Goal: Task Accomplishment & Management: Manage account settings

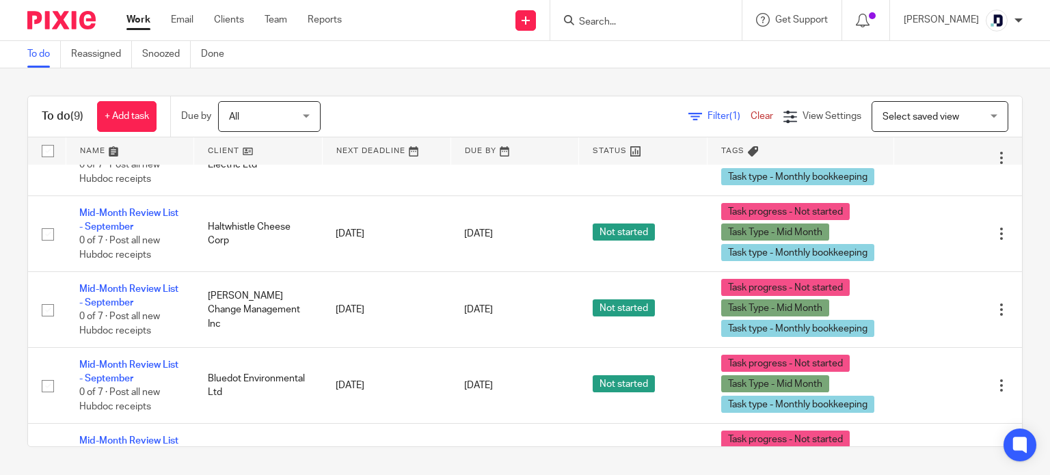
scroll to position [274, 0]
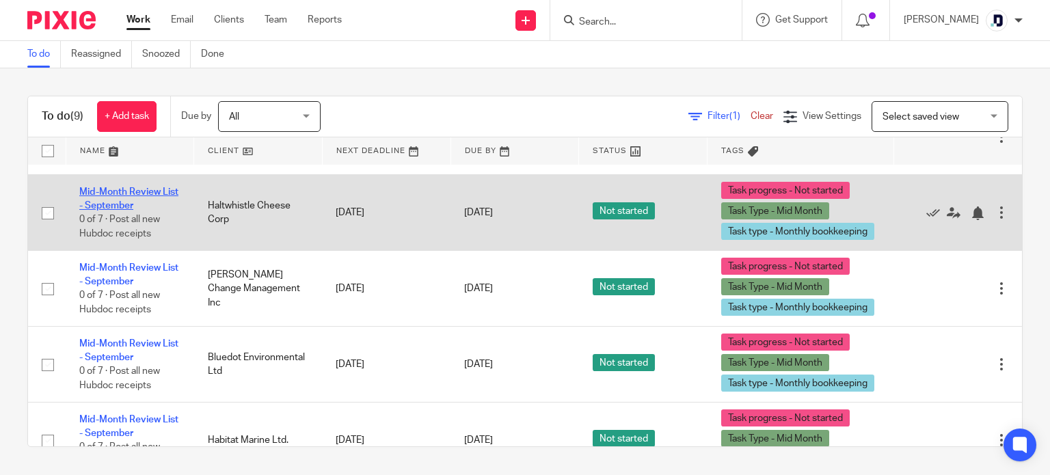
click at [144, 188] on link "Mid-Month Review List - September" at bounding box center [128, 198] width 99 height 23
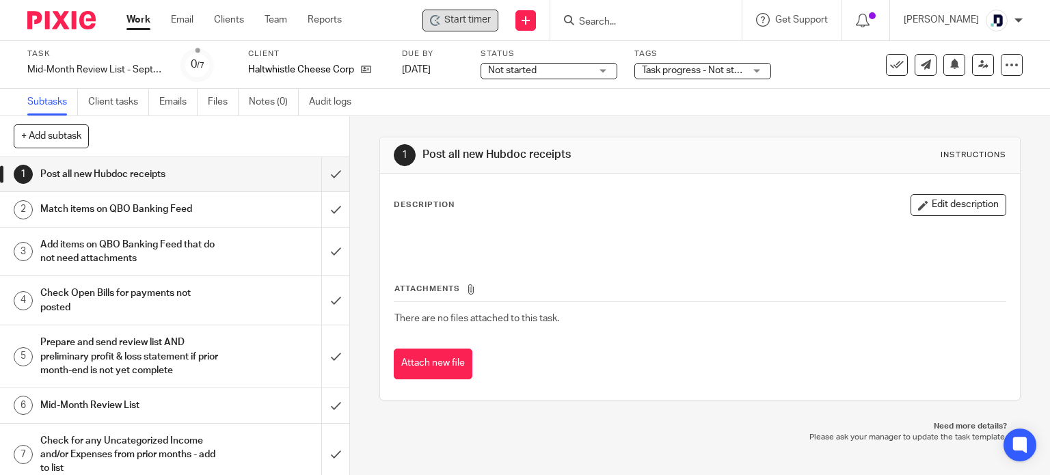
click at [453, 14] on span "Start timer" at bounding box center [468, 20] width 47 height 14
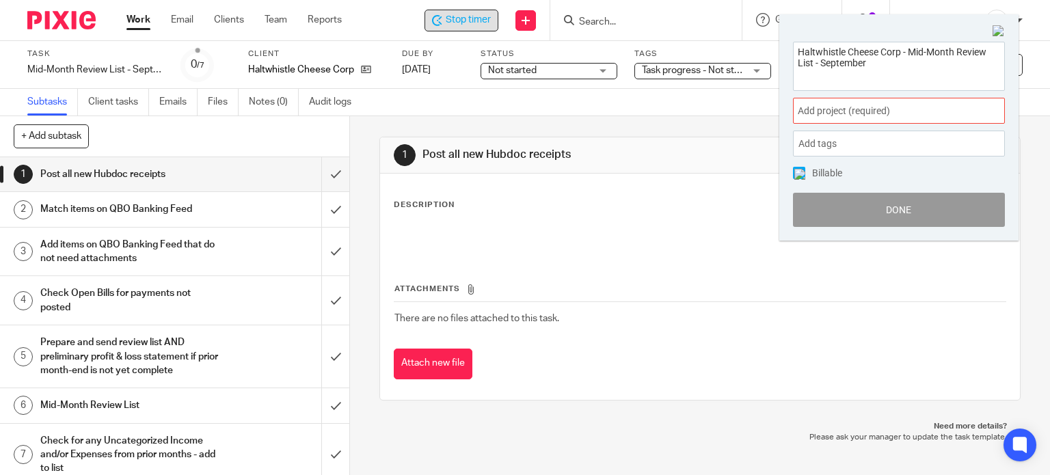
click at [834, 114] on span "Add project (required) :" at bounding box center [884, 111] width 172 height 14
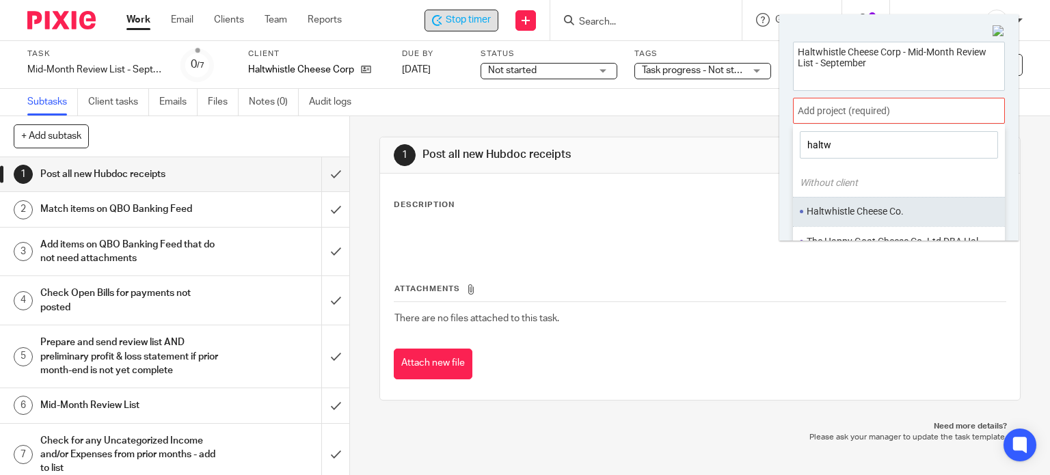
type input "haltw"
click at [833, 214] on li "Haltwhistle Cheese Co." at bounding box center [896, 211] width 178 height 14
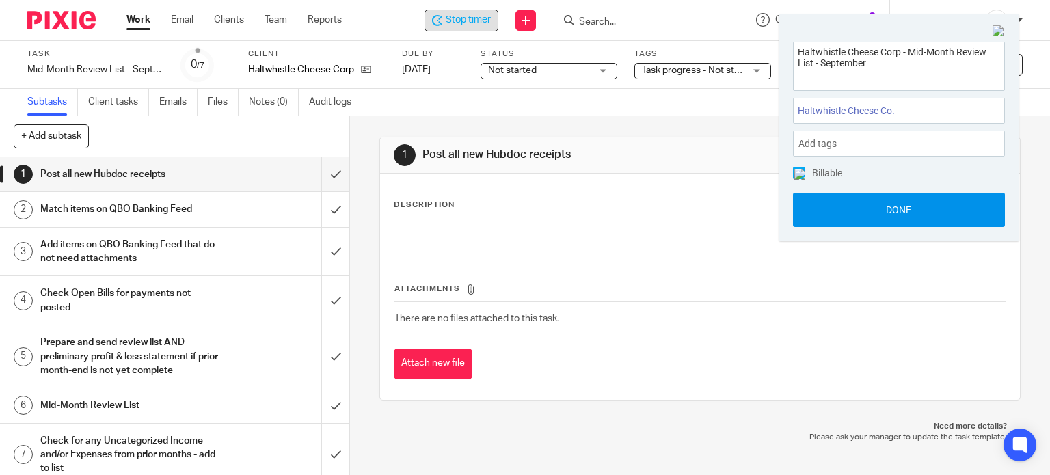
click at [829, 216] on button "Done" at bounding box center [899, 210] width 212 height 34
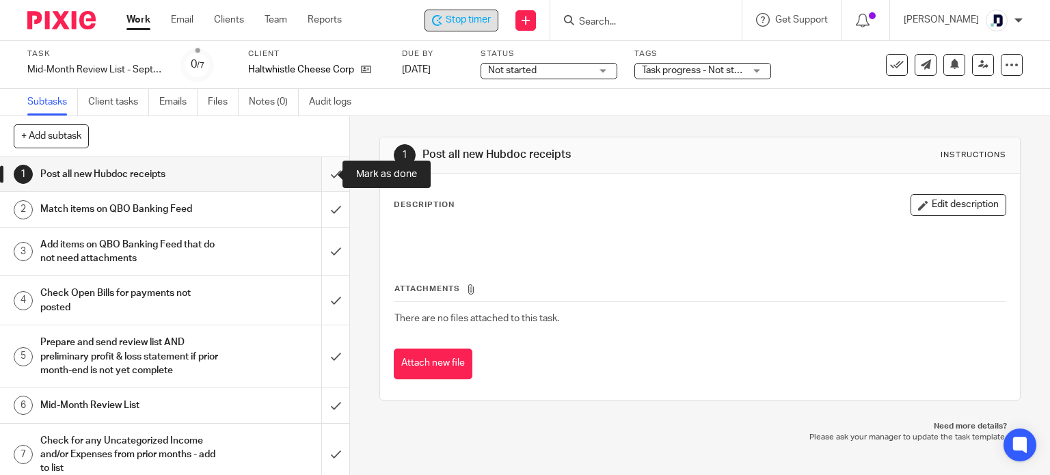
click at [312, 181] on input "submit" at bounding box center [174, 174] width 349 height 34
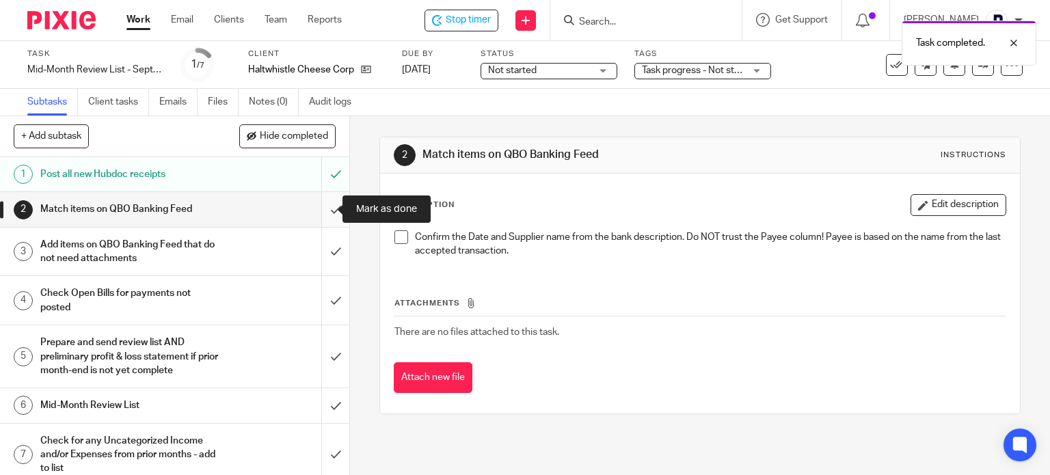
click at [315, 210] on input "submit" at bounding box center [174, 209] width 349 height 34
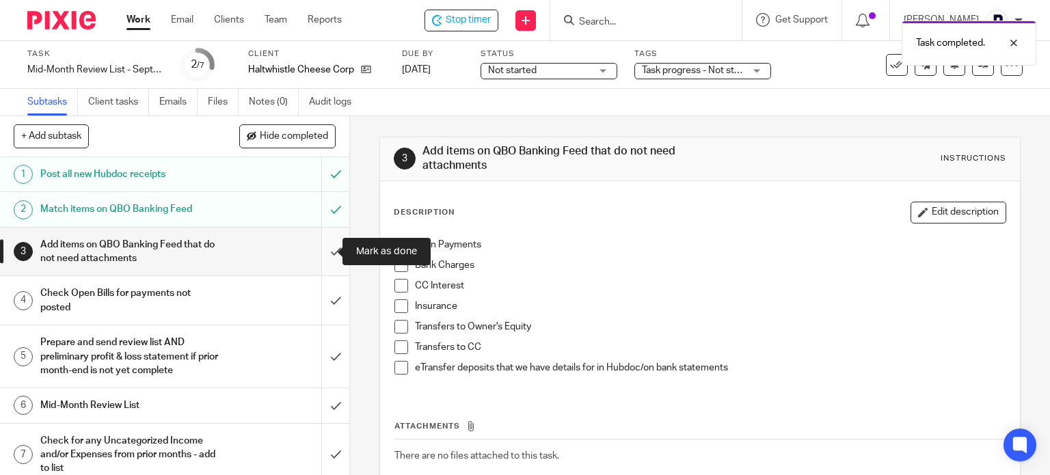
click at [317, 257] on input "submit" at bounding box center [174, 252] width 349 height 49
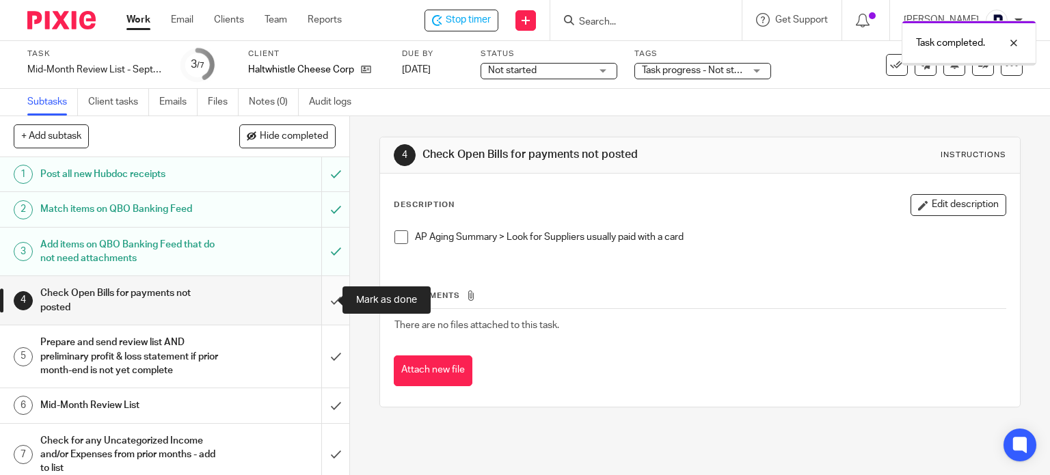
click at [323, 300] on input "submit" at bounding box center [174, 300] width 349 height 49
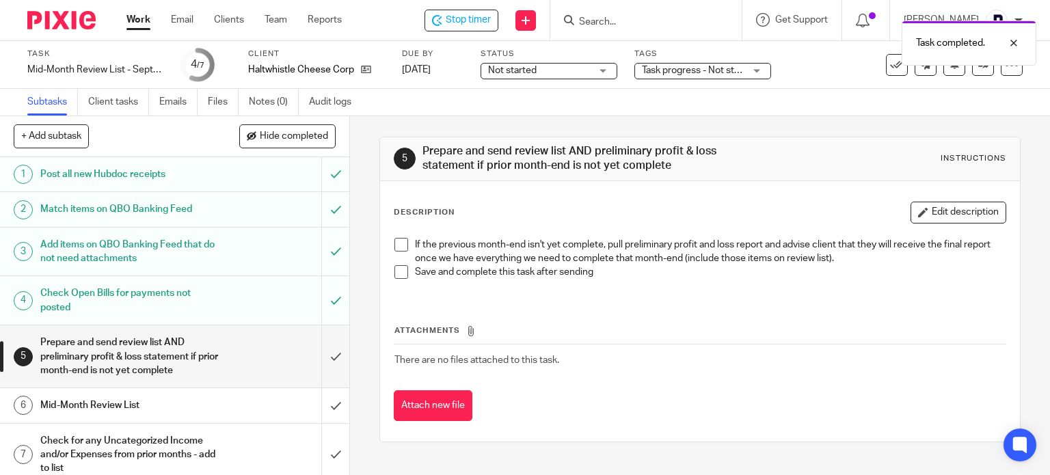
drag, startPoint x: 0, startPoint y: 0, endPoint x: 356, endPoint y: 358, distance: 504.8
click at [357, 358] on div "5 Prepare and send review list AND preliminary profit & loss statement if prior…" at bounding box center [700, 295] width 700 height 359
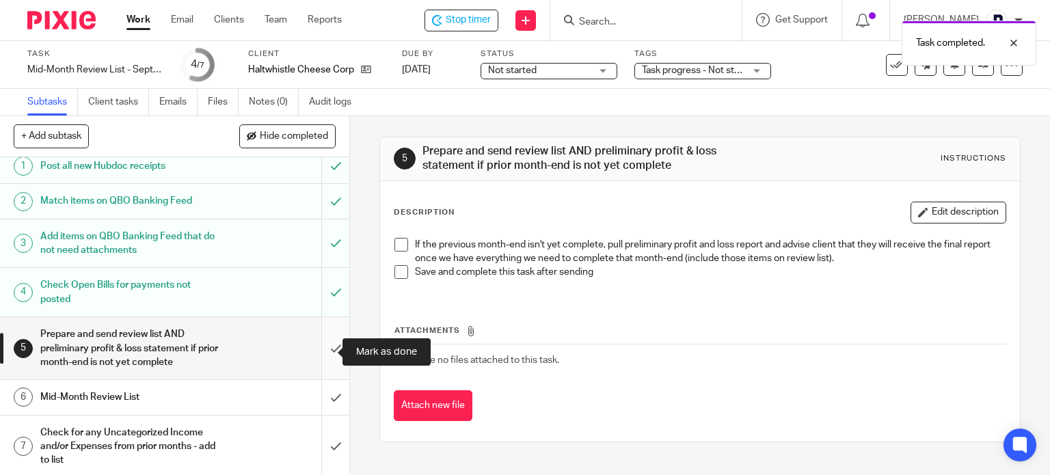
scroll to position [10, 0]
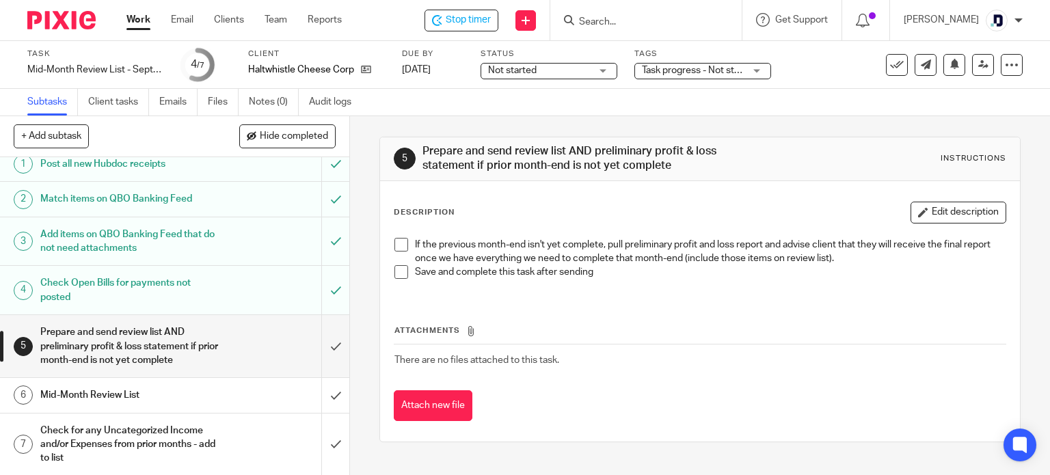
click at [260, 393] on div "Mid-Month Review List" at bounding box center [173, 395] width 267 height 21
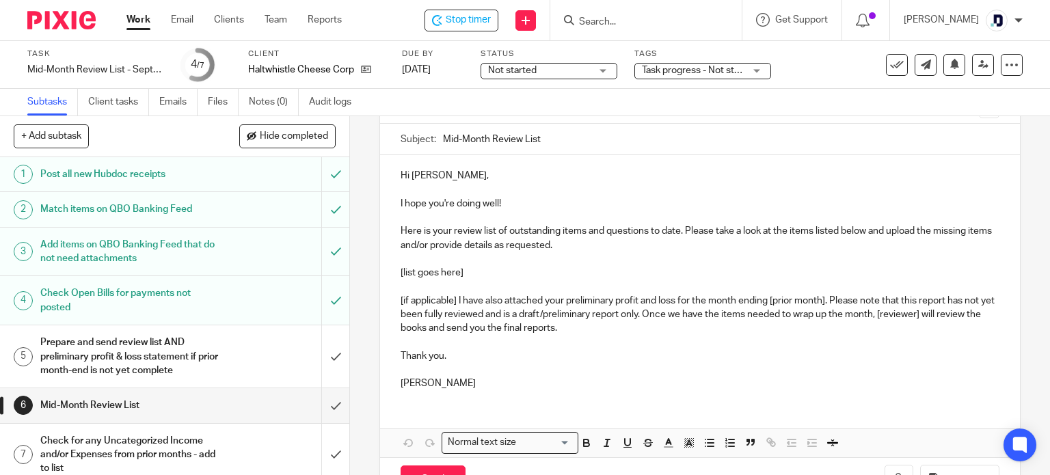
scroll to position [137, 0]
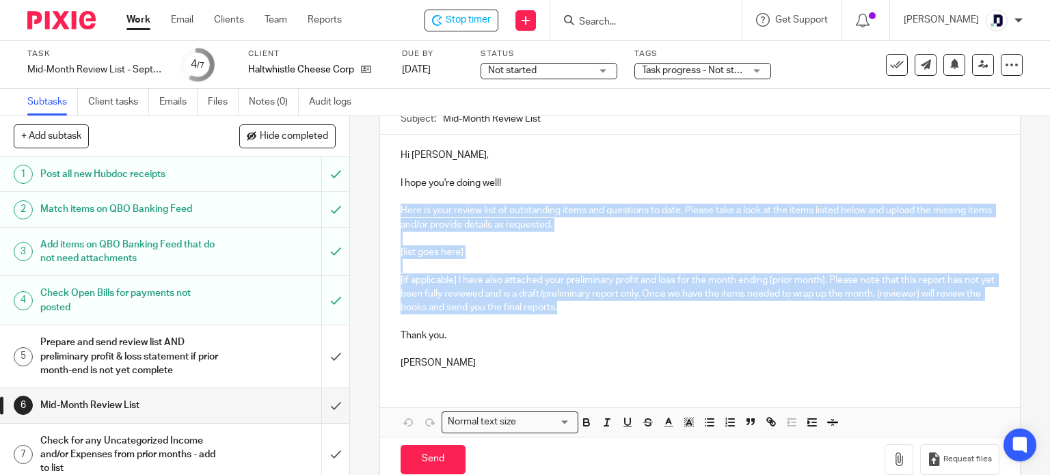
drag, startPoint x: 605, startPoint y: 307, endPoint x: 381, endPoint y: 206, distance: 245.5
click at [381, 206] on div "Hi [PERSON_NAME], I hope you're doing well! Here is your review list of outstan…" at bounding box center [700, 258] width 641 height 246
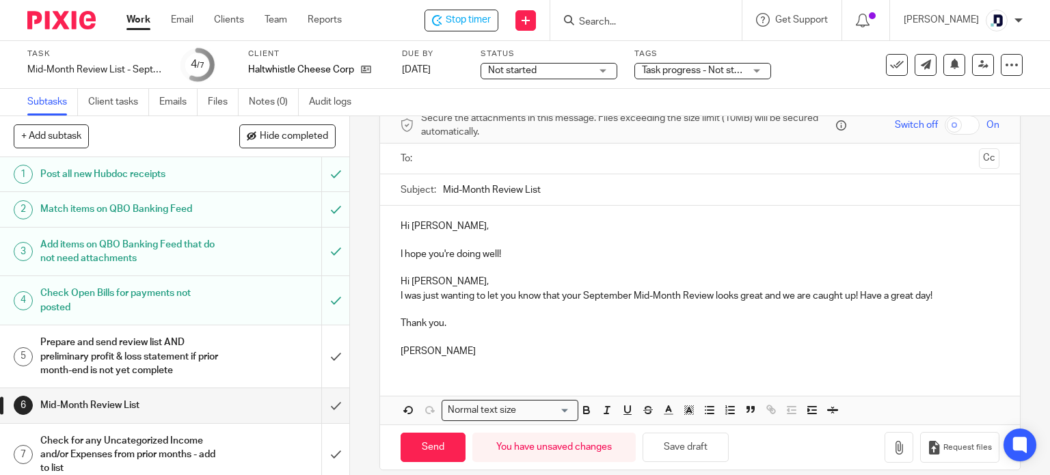
scroll to position [79, 0]
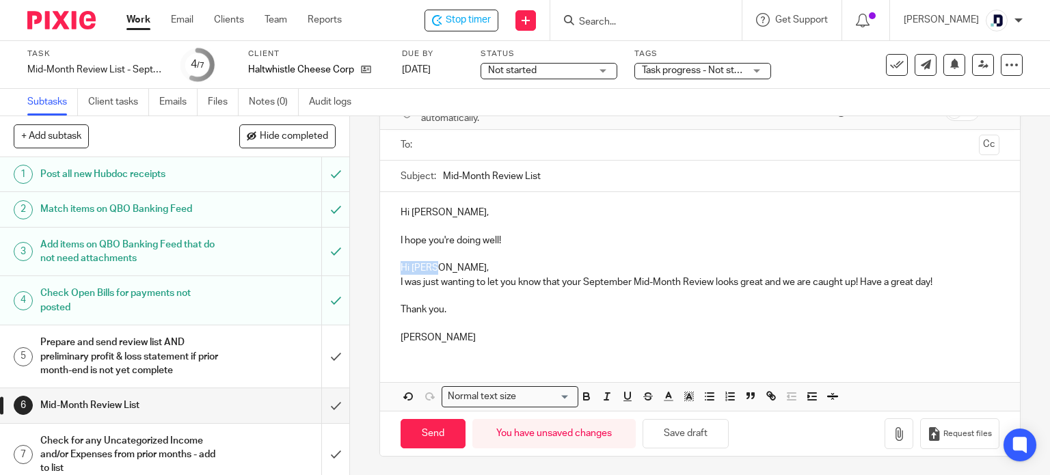
drag, startPoint x: 444, startPoint y: 268, endPoint x: 368, endPoint y: 274, distance: 76.1
click at [368, 274] on div "6 Mid-Month Review List Manual email Secure the attachments in this message. Fi…" at bounding box center [700, 295] width 700 height 359
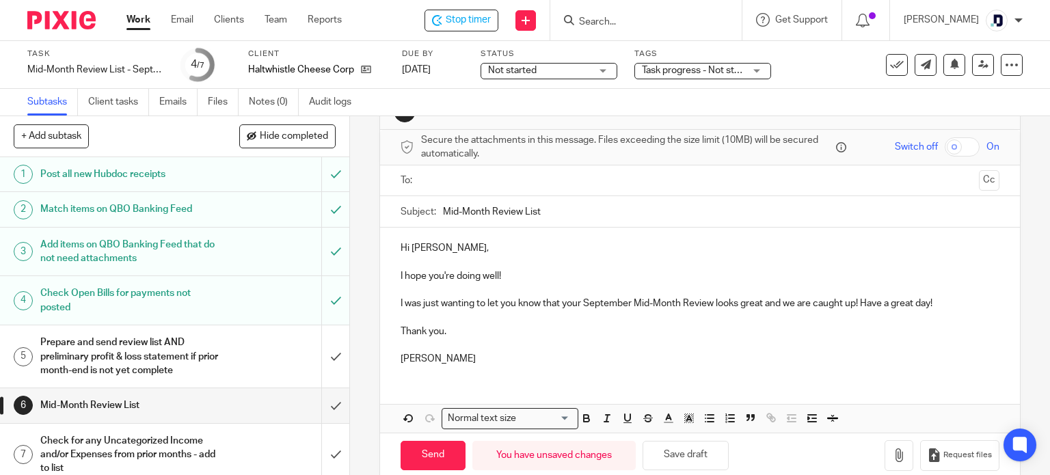
scroll to position [66, 0]
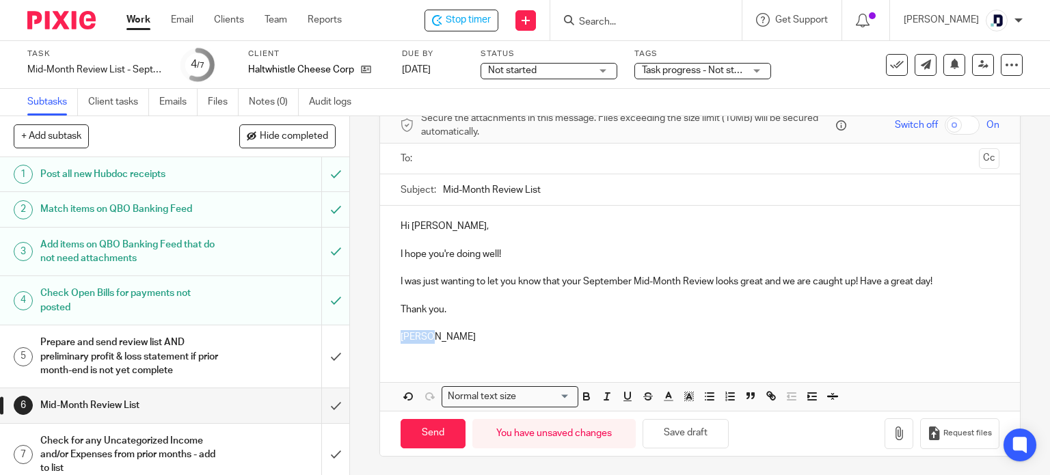
drag, startPoint x: 445, startPoint y: 336, endPoint x: 399, endPoint y: 343, distance: 47.0
click at [401, 343] on p "Amanda" at bounding box center [701, 337] width 600 height 14
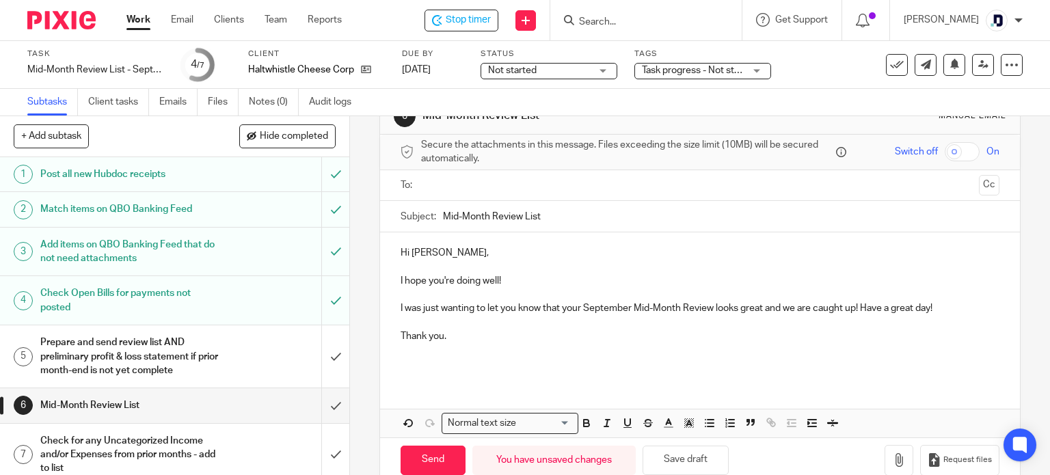
scroll to position [0, 0]
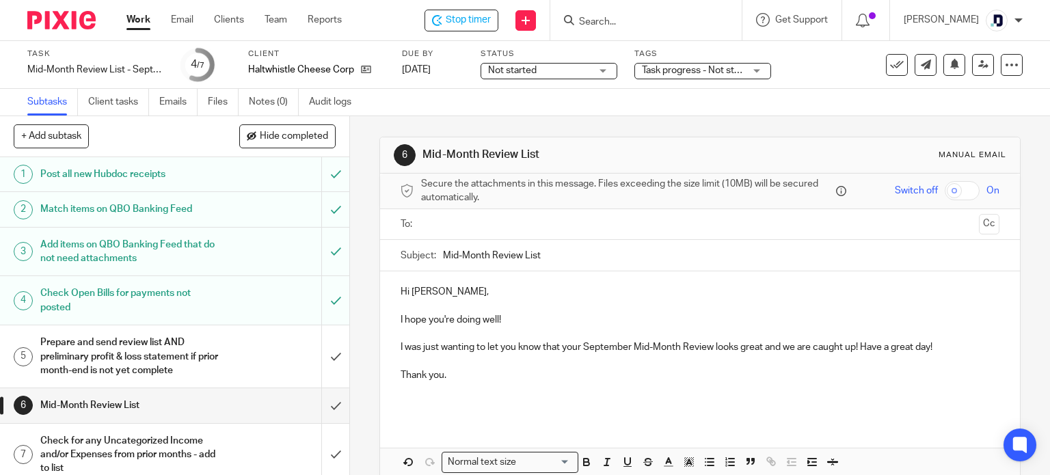
click at [585, 259] on input "Mid-Month Review List" at bounding box center [721, 255] width 557 height 31
type input "Mid-Month Review List September"
click at [602, 73] on div "Not started Not started" at bounding box center [549, 71] width 137 height 16
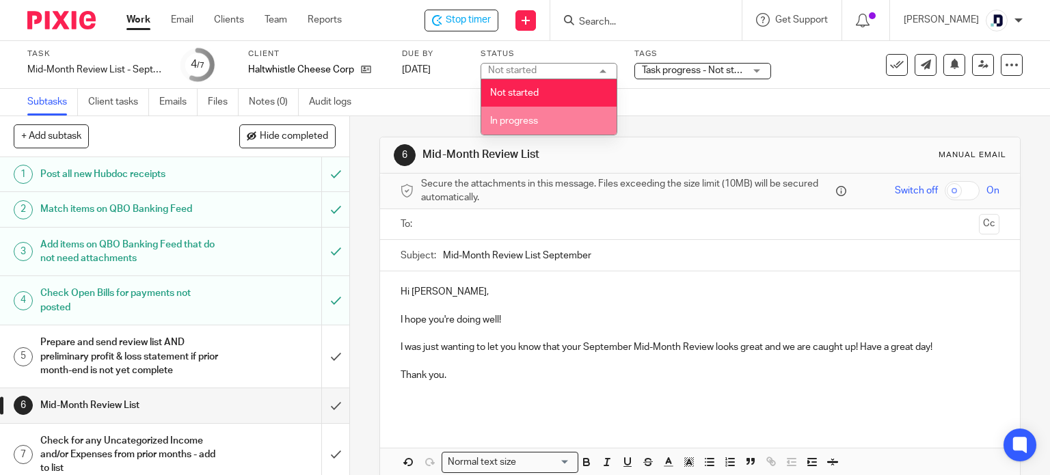
click at [577, 120] on li "In progress" at bounding box center [548, 121] width 135 height 28
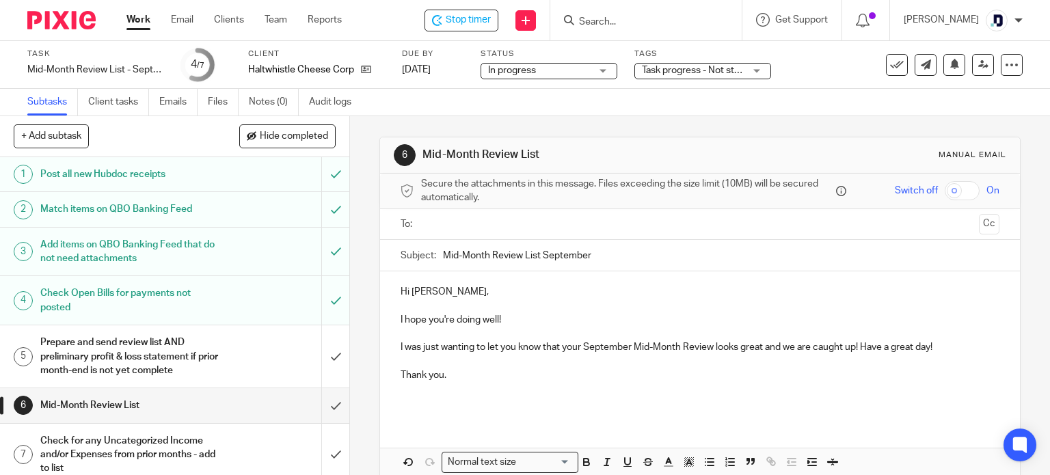
click at [685, 65] on span "Task progress - Not started + 2" at bounding box center [693, 71] width 103 height 14
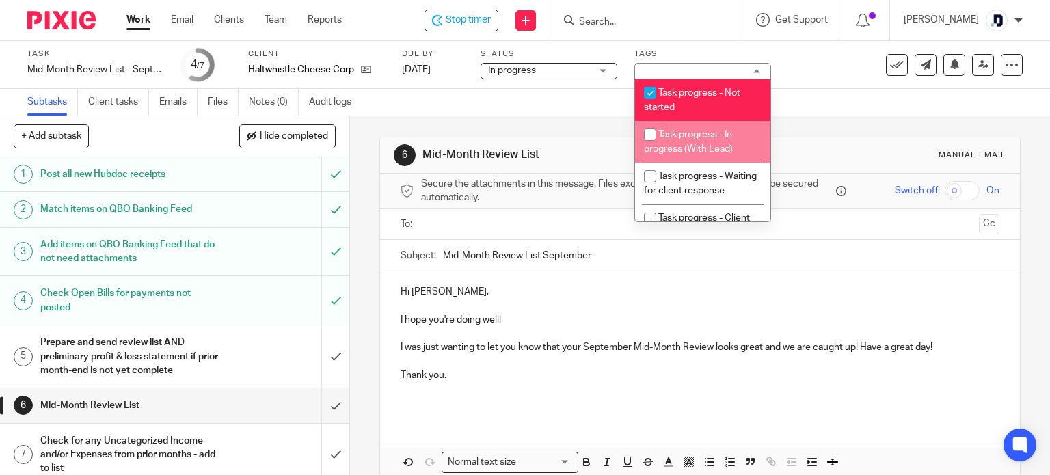
click at [648, 136] on input "checkbox" at bounding box center [650, 135] width 26 height 26
checkbox input "true"
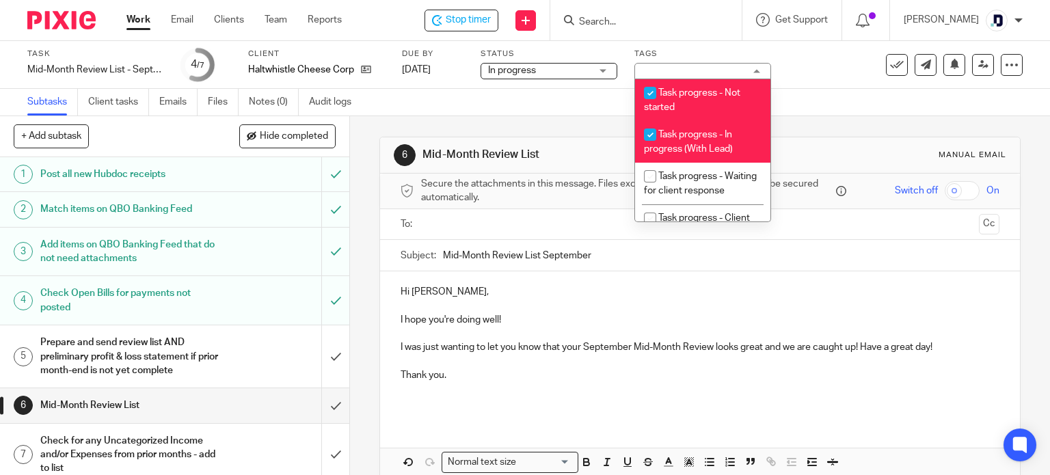
click at [648, 96] on input "checkbox" at bounding box center [650, 93] width 26 height 26
checkbox input "false"
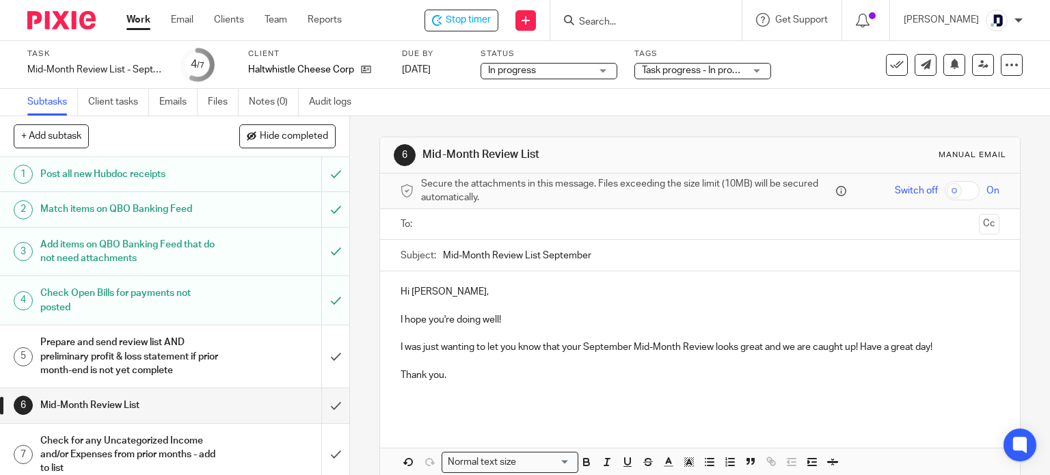
click at [829, 66] on div "Task Mid-Month Review List - September Save Mid-Month Review List - September 4…" at bounding box center [442, 65] width 830 height 33
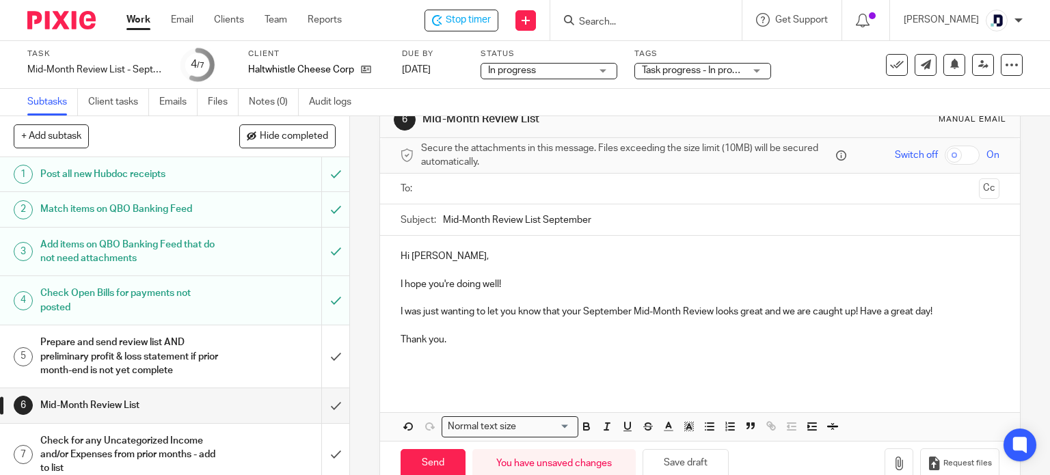
scroll to position [66, 0]
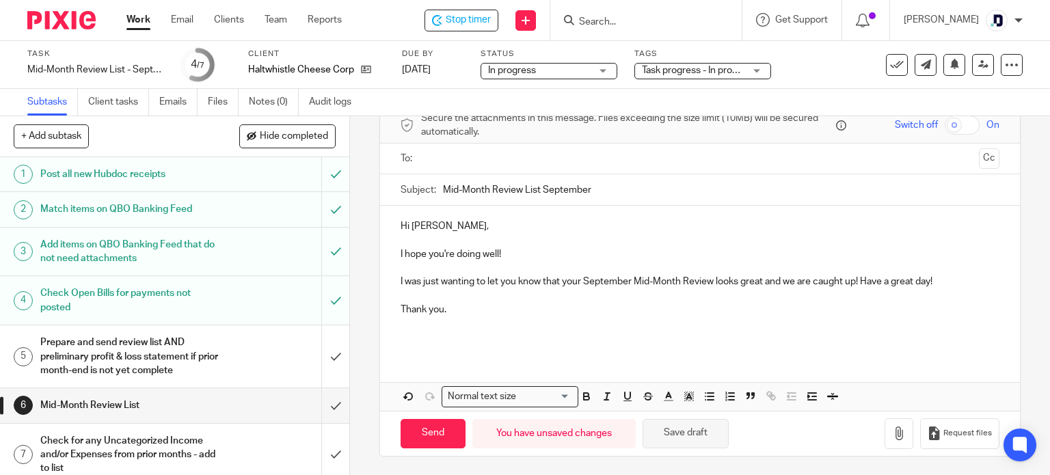
click at [672, 432] on button "Save draft" at bounding box center [686, 433] width 86 height 29
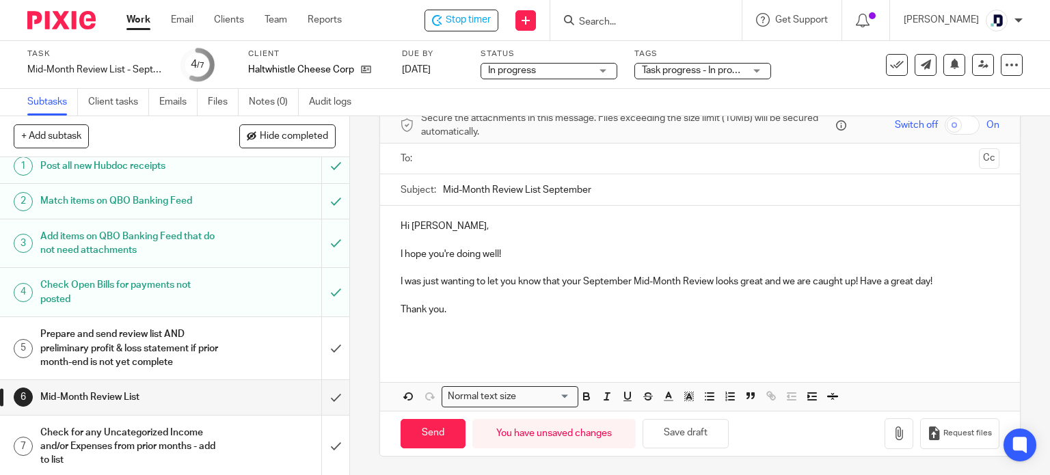
scroll to position [10, 0]
click at [425, 25] on div "Stop timer" at bounding box center [462, 21] width 74 height 22
click at [131, 20] on link "Work" at bounding box center [139, 20] width 24 height 14
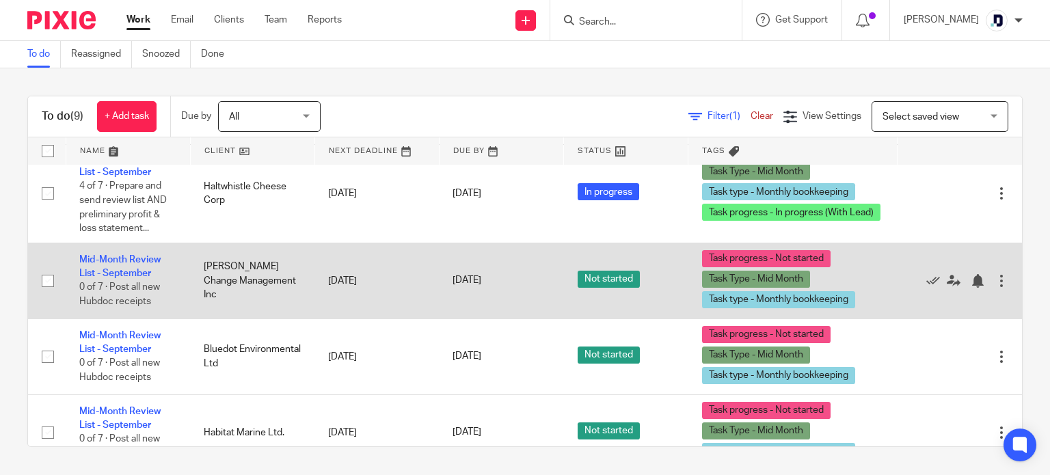
scroll to position [342, 0]
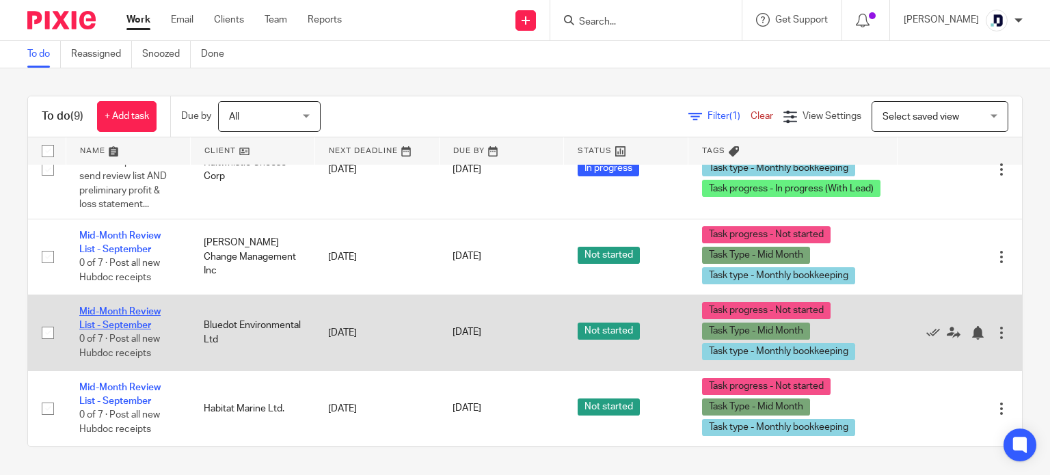
click at [129, 308] on link "Mid-Month Review List - September" at bounding box center [119, 318] width 81 height 23
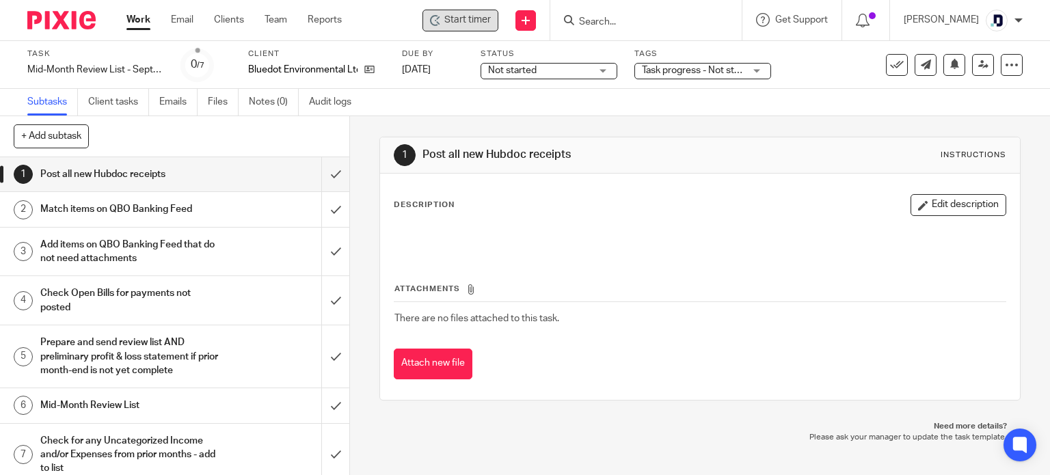
click at [451, 27] on span "Start timer" at bounding box center [468, 20] width 47 height 14
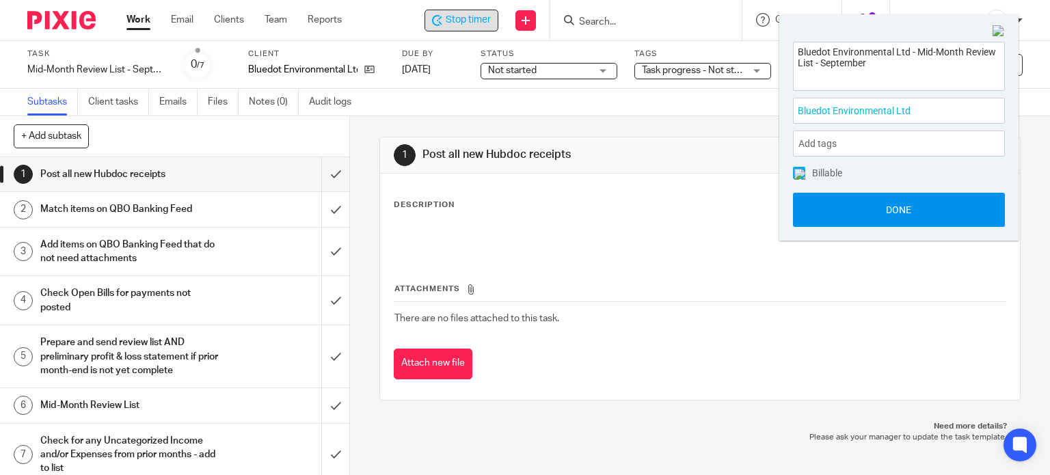
click at [871, 209] on button "Done" at bounding box center [899, 210] width 212 height 34
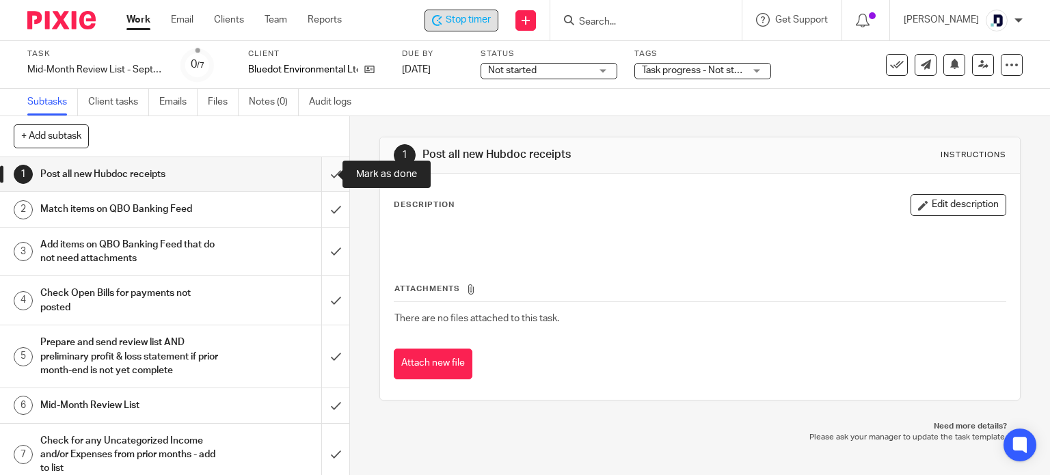
click at [323, 181] on input "submit" at bounding box center [174, 174] width 349 height 34
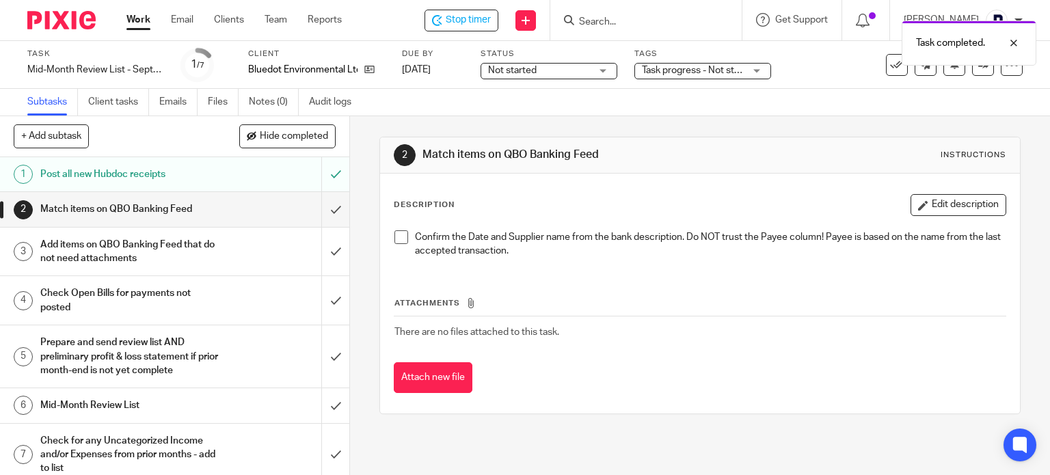
click at [326, 209] on input "submit" at bounding box center [174, 209] width 349 height 34
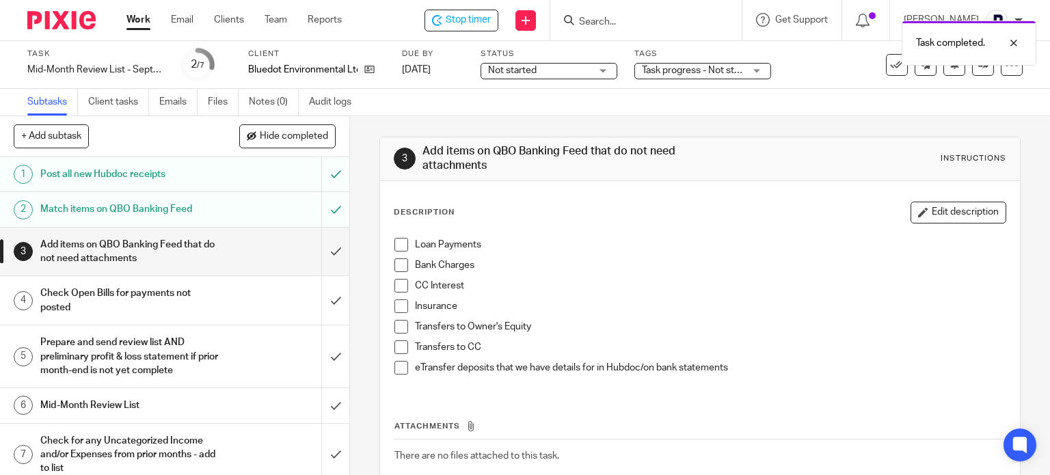
drag, startPoint x: 0, startPoint y: 0, endPoint x: 203, endPoint y: 133, distance: 243.0
click at [203, 133] on div "+ Add subtask Hide completed Cancel + Add" at bounding box center [174, 136] width 349 height 41
click at [321, 252] on input "submit" at bounding box center [174, 252] width 349 height 49
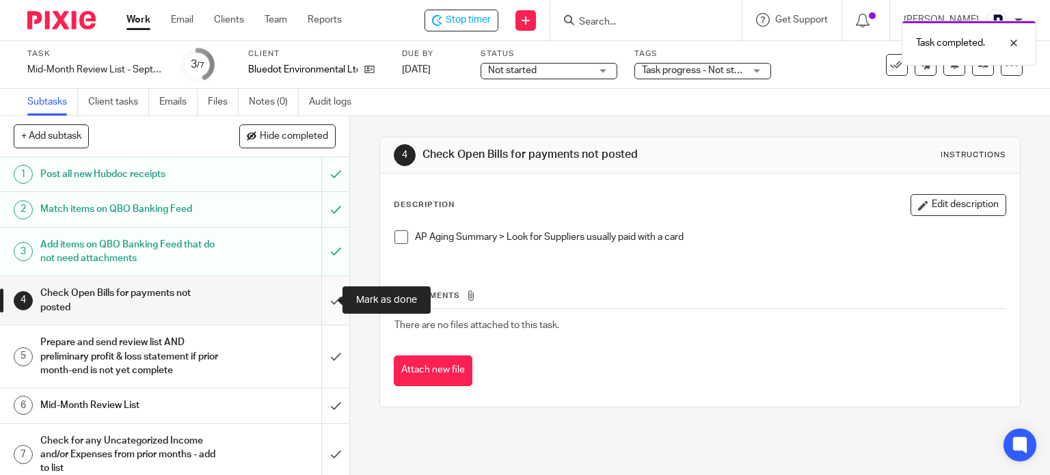
click at [321, 313] on input "submit" at bounding box center [174, 300] width 349 height 49
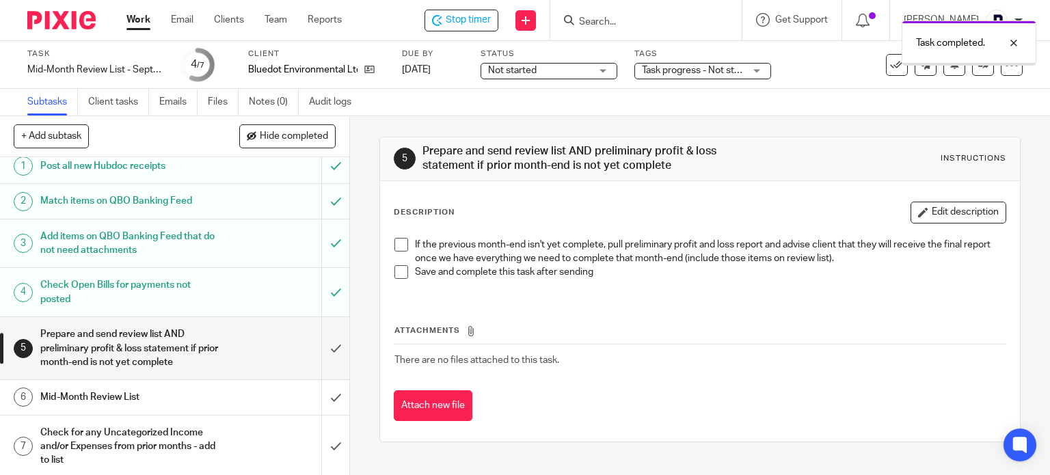
scroll to position [10, 0]
click at [234, 390] on div "Mid-Month Review List" at bounding box center [173, 395] width 267 height 21
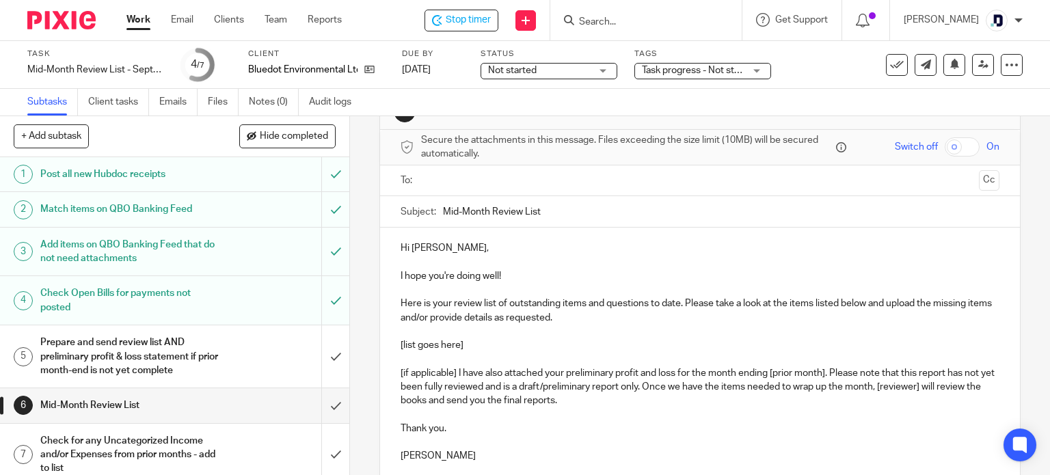
scroll to position [68, 0]
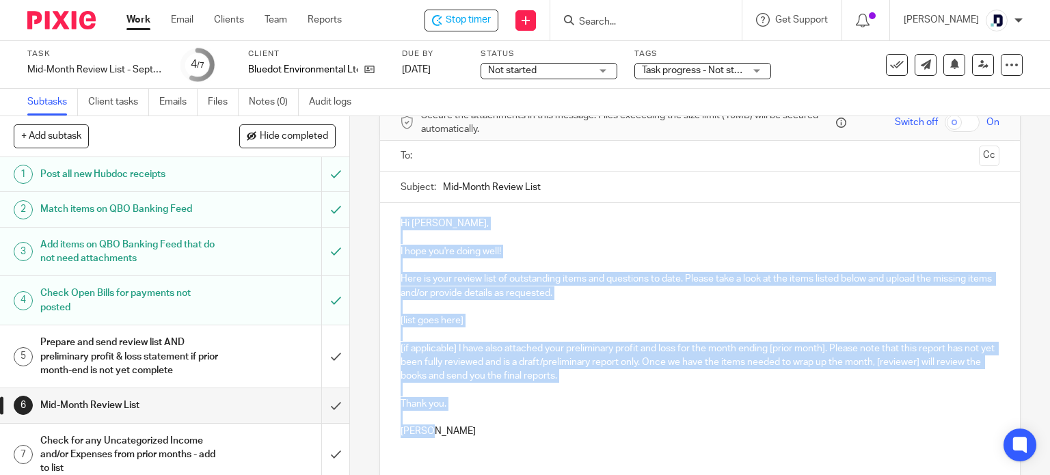
drag, startPoint x: 479, startPoint y: 431, endPoint x: 369, endPoint y: 207, distance: 249.3
click at [369, 207] on div "6 Mid-Month Review List Manual email Secure the attachments in this message. Fi…" at bounding box center [700, 295] width 700 height 359
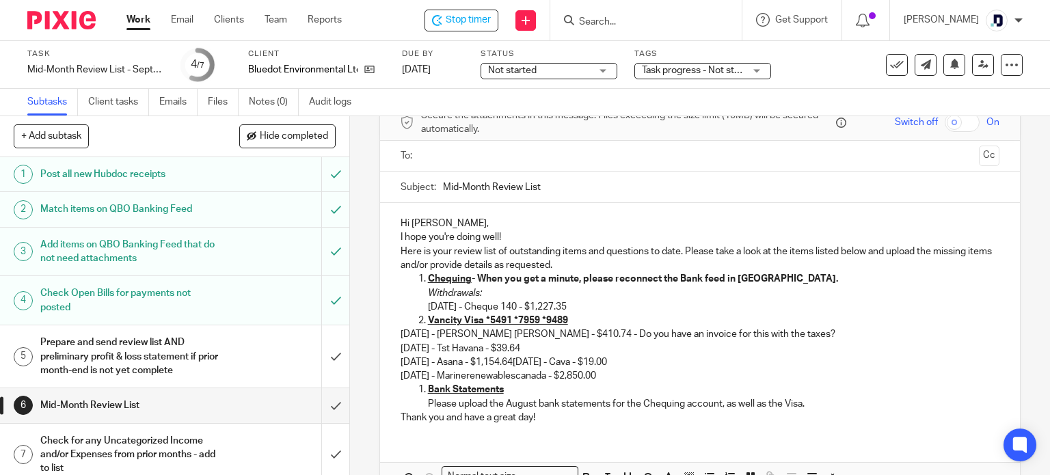
scroll to position [137, 0]
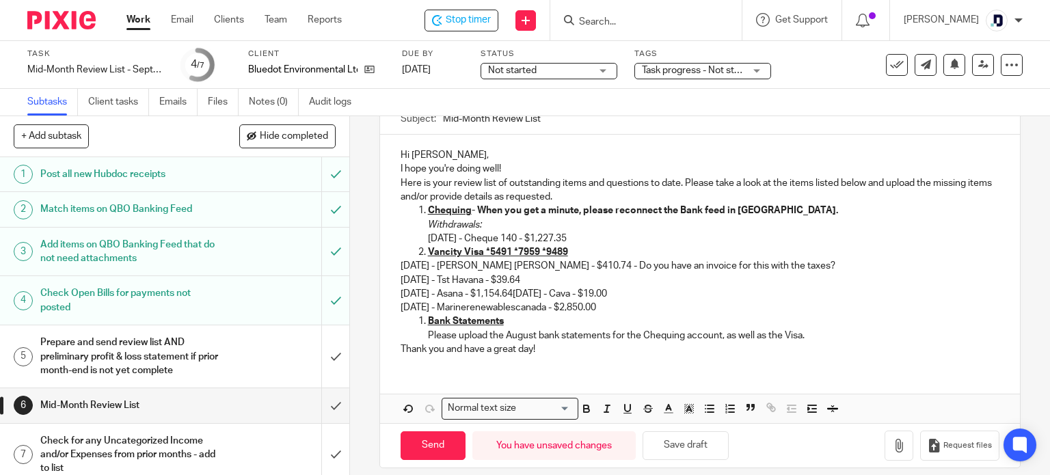
click at [718, 263] on p "08/06/2025 - Nixon Wenger - $410.74 - Do you have an invoice for this with the …" at bounding box center [701, 280] width 600 height 42
click at [652, 291] on p "08/06/2025 - Nixon Wenger - $410.74 - Do you have an invoice for this displayin…" at bounding box center [701, 280] width 600 height 42
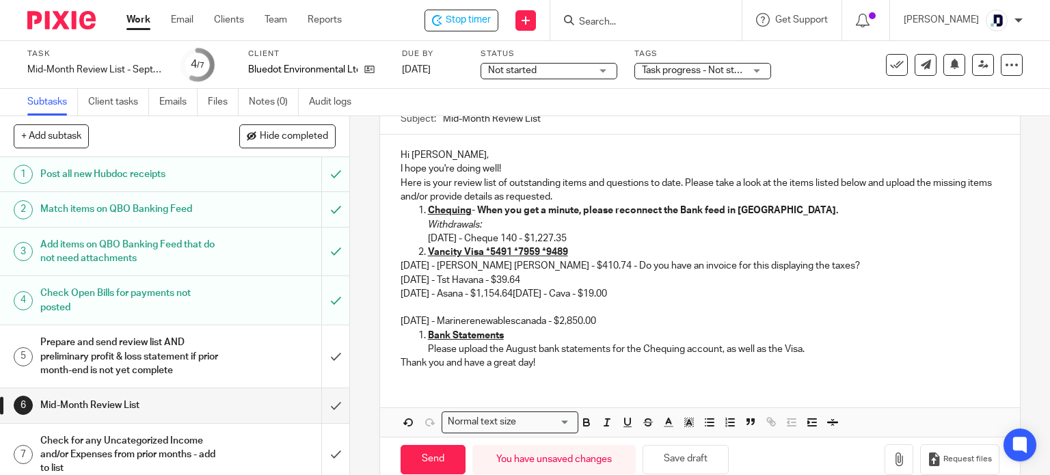
click at [536, 294] on p "08/06/2025 - Nixon Wenger - $410.74 - Do you have an invoice for this displayin…" at bounding box center [701, 280] width 600 height 42
click at [535, 293] on p "08/06/2025 - Nixon Wenger - $410.74 - Do you have an invoice for this displayin…" at bounding box center [701, 280] width 600 height 42
click at [541, 292] on p "08/06/2025 - Nixon Wenger - $410.74 - Do you have an invoice for this displayin…" at bounding box center [701, 280] width 600 height 42
drag, startPoint x: 536, startPoint y: 292, endPoint x: 654, endPoint y: 297, distance: 118.4
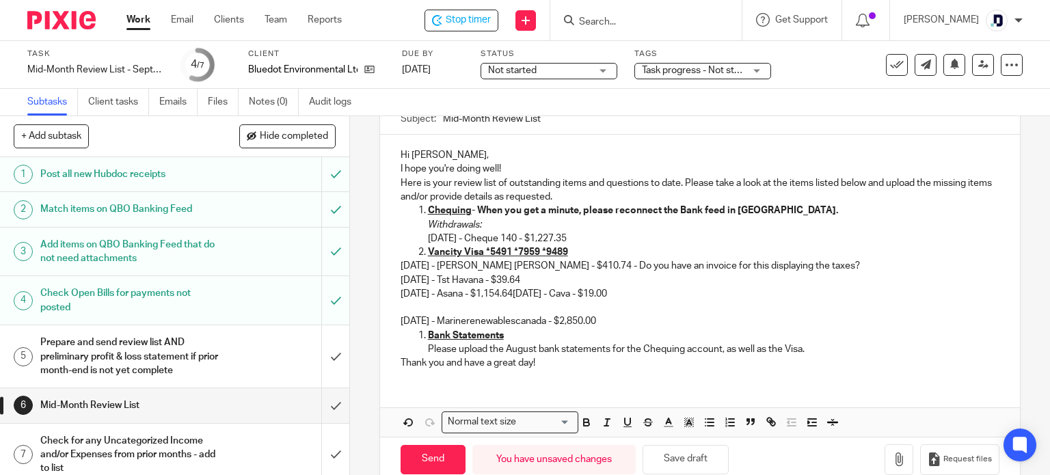
click at [654, 297] on p "08/06/2025 - Nixon Wenger - $410.74 - Do you have an invoice for this displayin…" at bounding box center [701, 280] width 600 height 42
copy p "09/08/2025 - Cava - $19.00"
click at [427, 308] on p at bounding box center [701, 308] width 600 height 14
drag, startPoint x: 532, startPoint y: 294, endPoint x: 654, endPoint y: 296, distance: 121.7
click at [654, 296] on p "08/06/2025 - Nixon Wenger - $410.74 - Do you have an invoice for this displayin…" at bounding box center [701, 280] width 600 height 42
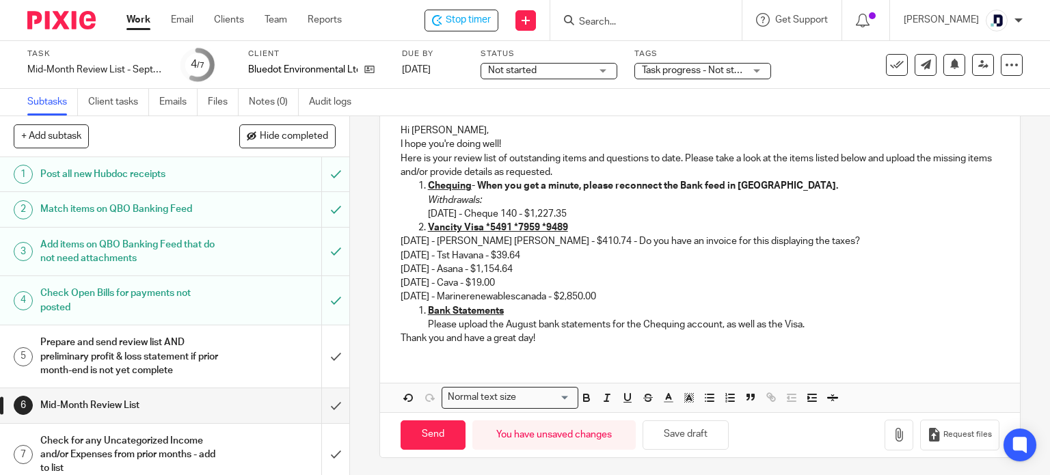
scroll to position [162, 0]
click at [591, 168] on p "Here is your review list of outstanding items and questions to date. Please tak…" at bounding box center [701, 165] width 600 height 28
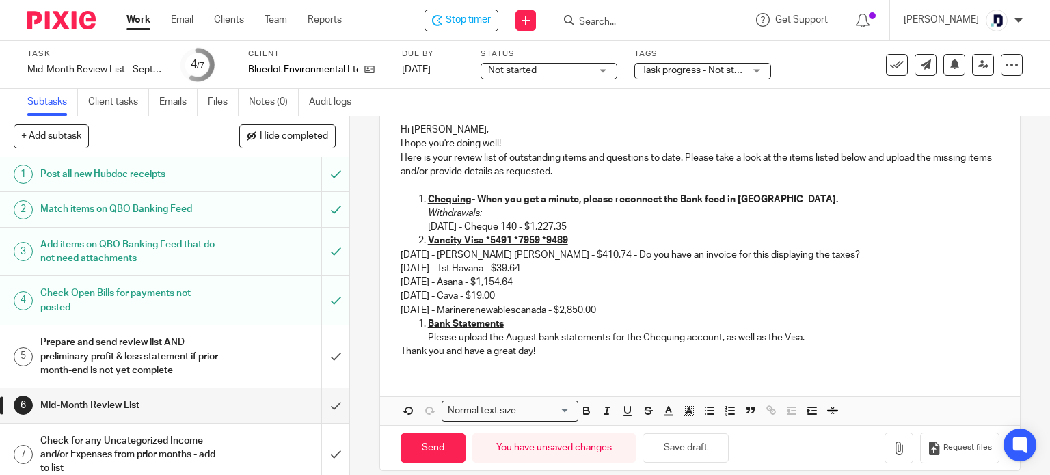
click at [607, 234] on p "Vancity Visa *5491 *7959 *9489" at bounding box center [714, 241] width 572 height 14
click at [601, 222] on p "09/03/2025 - Cheque 140 - $1,227.35" at bounding box center [714, 227] width 572 height 14
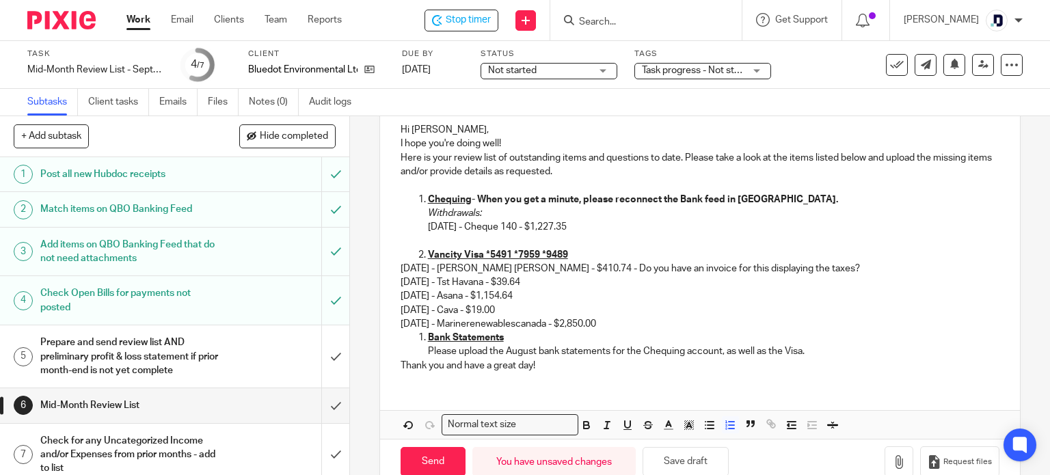
click at [635, 320] on p "09/10/2025 - Marinerenewablescanada - $2,850.00" at bounding box center [701, 324] width 600 height 14
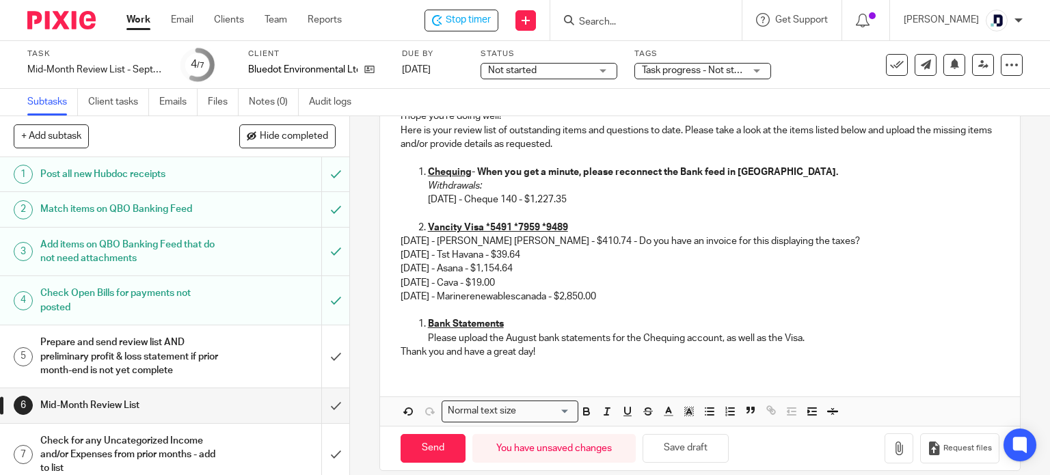
scroll to position [204, 0]
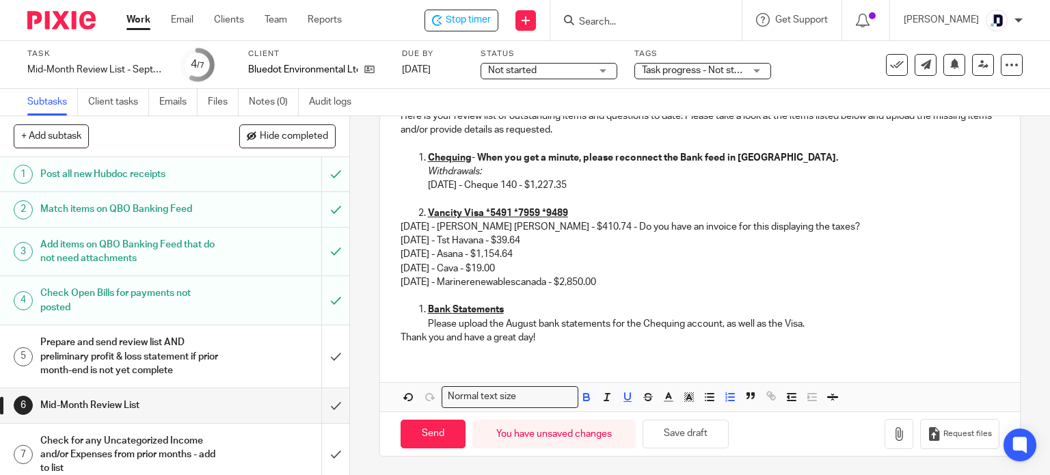
click at [428, 308] on li "Bank Statements Please upload the August bank statements for the Chequing accou…" at bounding box center [714, 317] width 572 height 28
click at [428, 321] on li "Please upload the August bank statements for the Chequing account, as well as t…" at bounding box center [714, 324] width 572 height 14
click at [814, 328] on p "Please upload the August bank statements for the Chequing account, as well as t…" at bounding box center [714, 324] width 572 height 14
click at [807, 325] on p "Please upload the August bank statements for the Chequing account, as well as t…" at bounding box center [714, 324] width 572 height 14
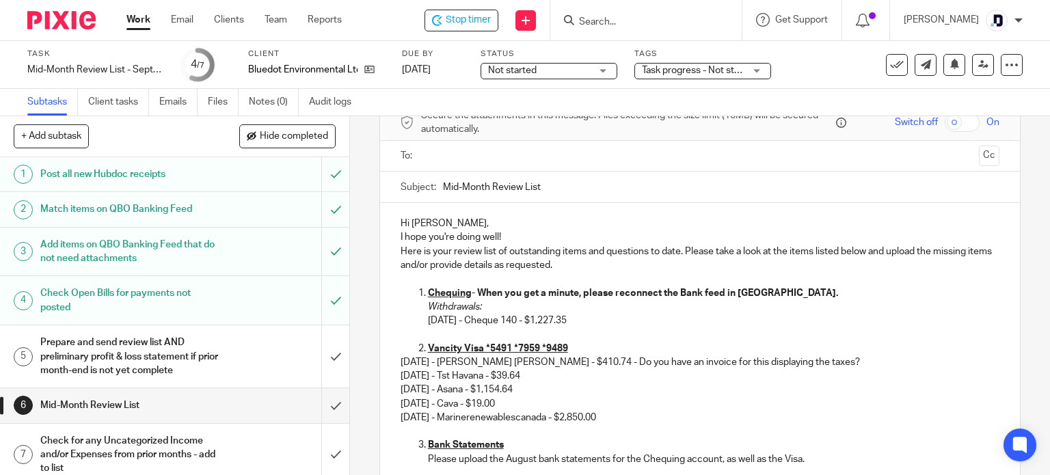
scroll to position [137, 0]
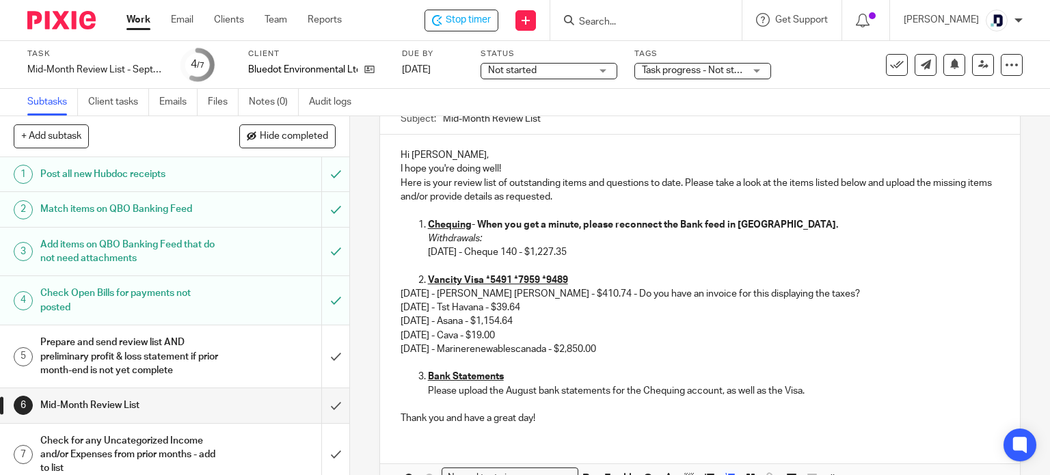
click at [723, 221] on strong "Chequing - When you get a minute, please reconnect the Bank feed in QBO." at bounding box center [633, 225] width 410 height 10
click at [687, 224] on strong "Chequing - When you get a minute, please reconnect the Bank feeds in QBO." at bounding box center [635, 225] width 415 height 10
click at [678, 250] on p "09/03/2025 - Cheque 140 - $1,227.35" at bounding box center [714, 253] width 572 height 14
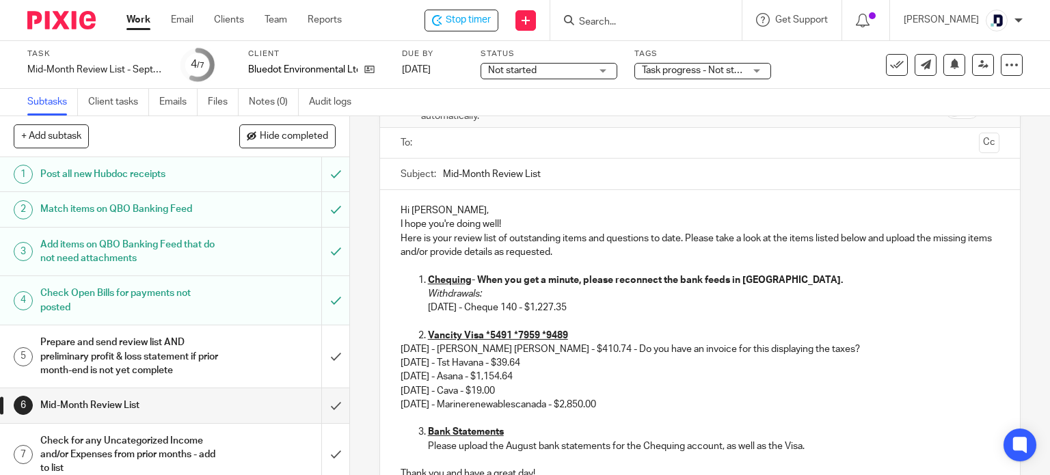
scroll to position [13, 0]
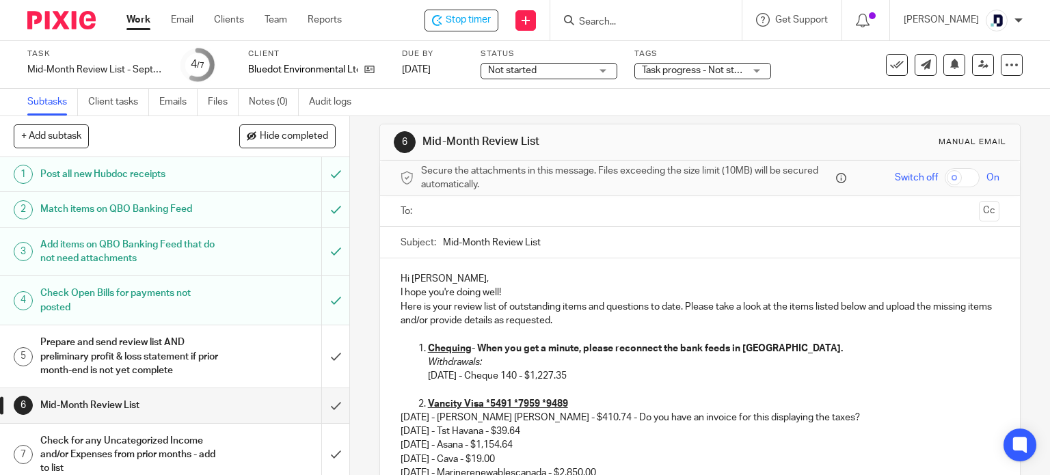
click at [594, 243] on input "Mid-Month Review List" at bounding box center [721, 242] width 557 height 31
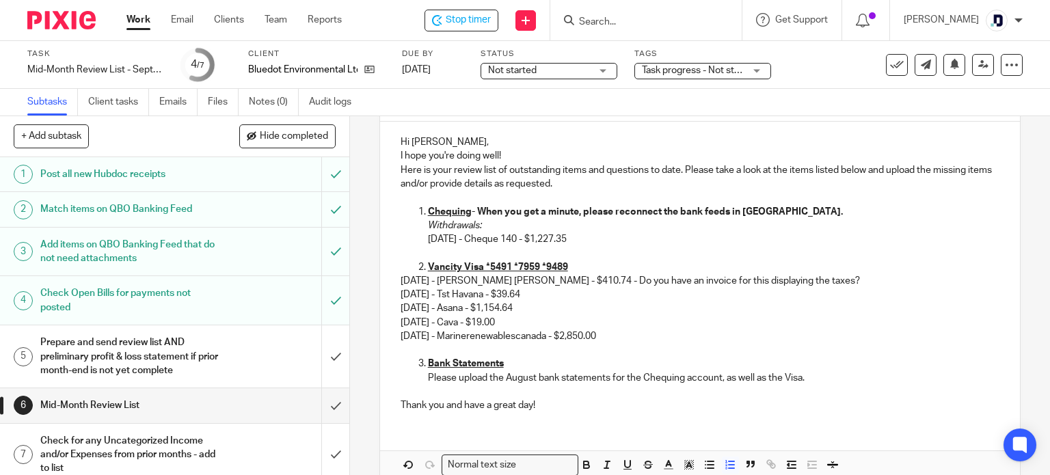
scroll to position [217, 0]
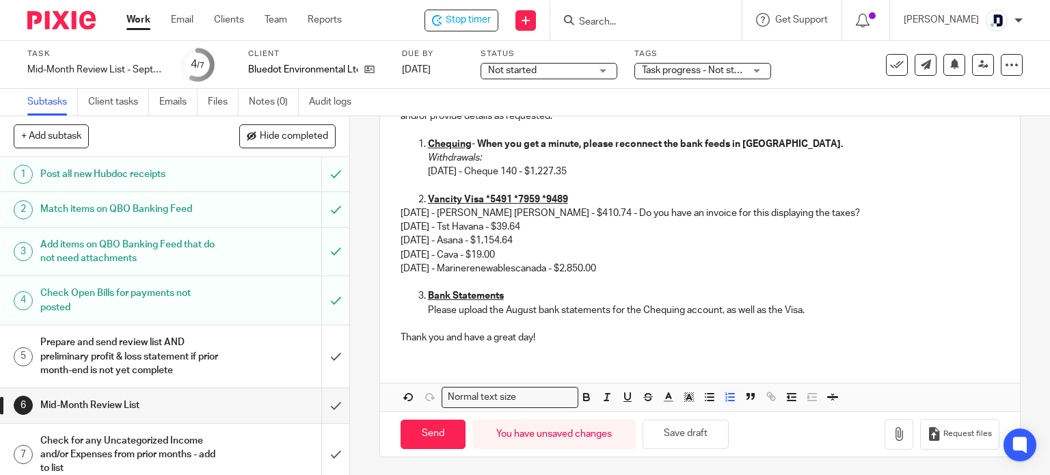
type input "Mid-Month Review List September"
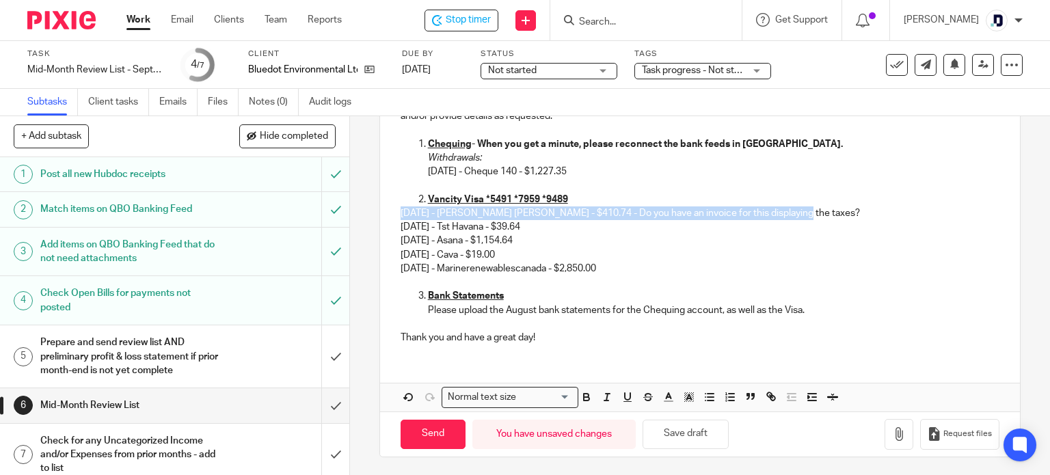
drag, startPoint x: 789, startPoint y: 215, endPoint x: 397, endPoint y: 215, distance: 391.9
click at [401, 215] on p "08/06/2025 - Nixon Wenger - $410.74 - Do you have an invoice for this displayin…" at bounding box center [701, 228] width 600 height 42
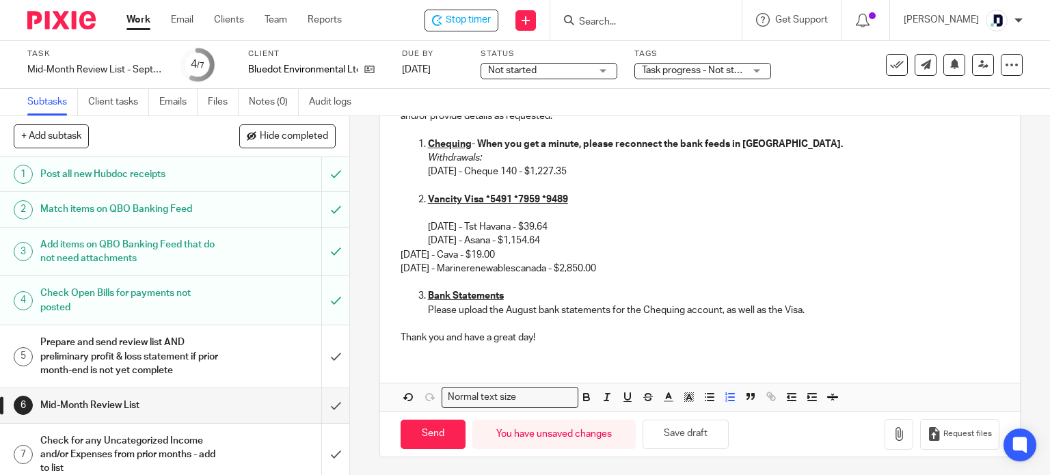
scroll to position [204, 0]
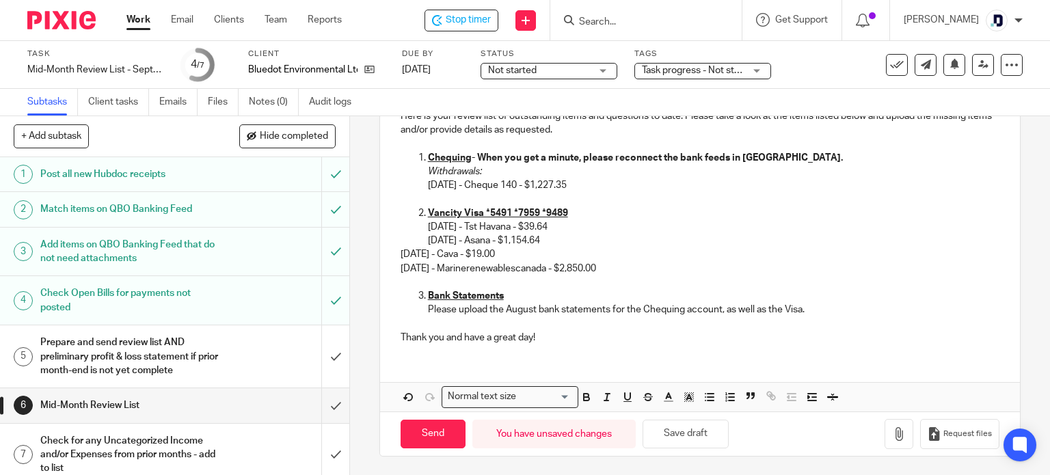
click at [394, 256] on div "Hi Ingrid, I hope you're doing well! Here is your review list of outstanding it…" at bounding box center [700, 211] width 641 height 287
click at [698, 440] on button "Save draft" at bounding box center [686, 434] width 86 height 29
click at [692, 436] on button "Save draft" at bounding box center [686, 434] width 86 height 29
click at [683, 437] on button "Save draft" at bounding box center [686, 434] width 86 height 29
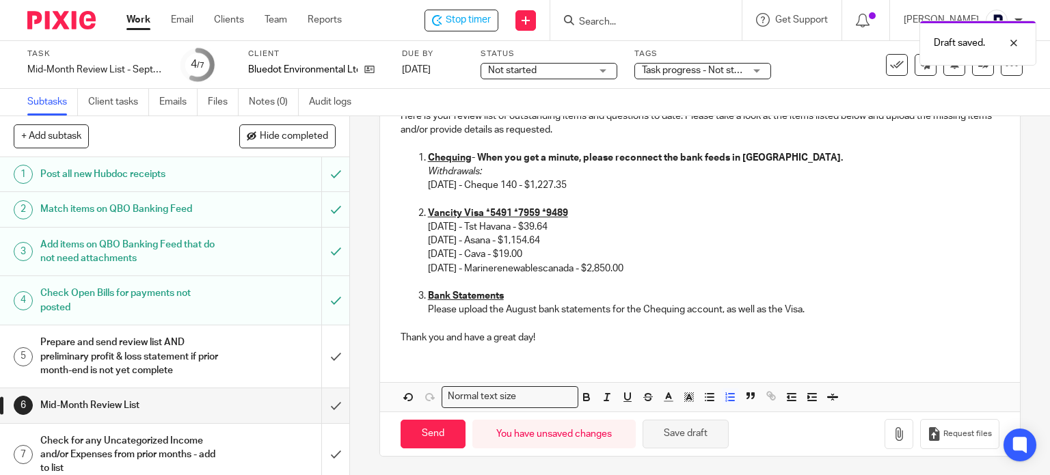
click at [684, 436] on button "Save draft" at bounding box center [686, 434] width 86 height 29
click at [449, 18] on span "Stop timer" at bounding box center [468, 20] width 45 height 14
click at [137, 26] on link "Work" at bounding box center [139, 20] width 24 height 14
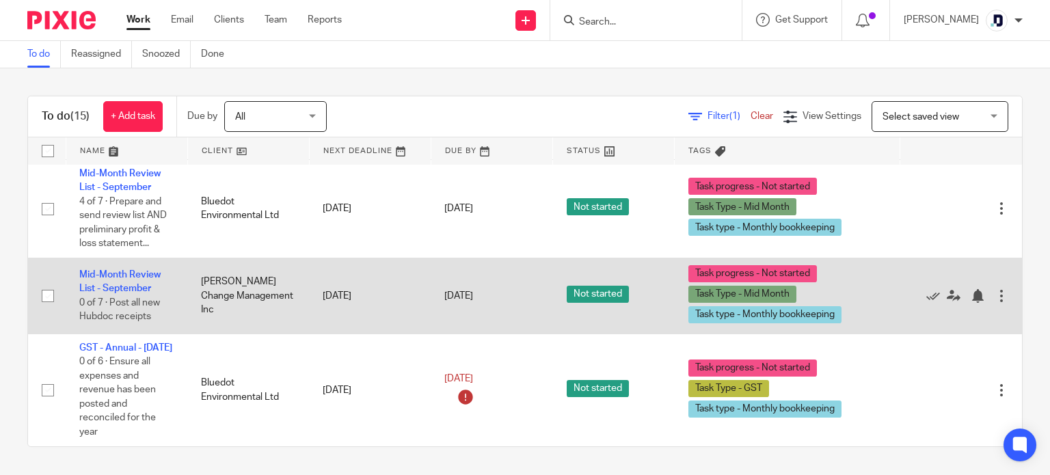
scroll to position [1057, 0]
click at [122, 270] on link "Mid-Month Review List - September" at bounding box center [119, 281] width 81 height 23
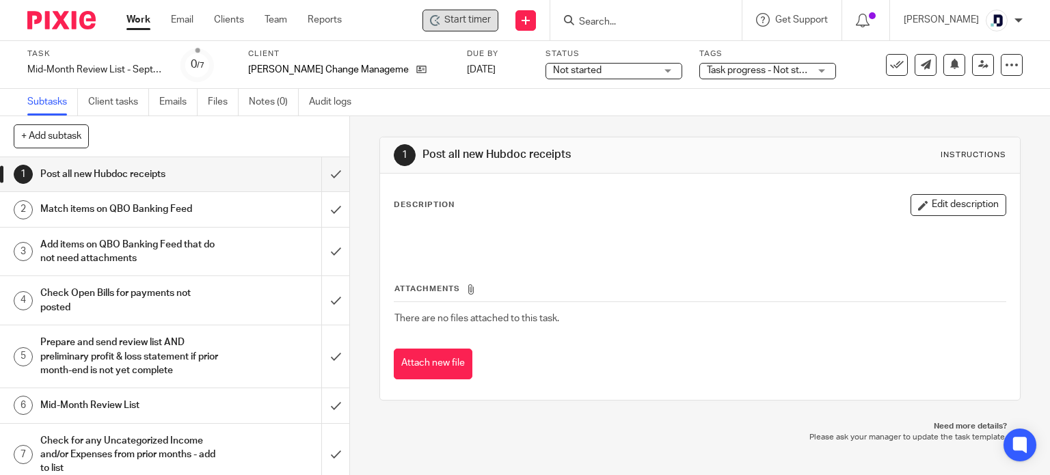
click at [469, 24] on span "Start timer" at bounding box center [468, 20] width 47 height 14
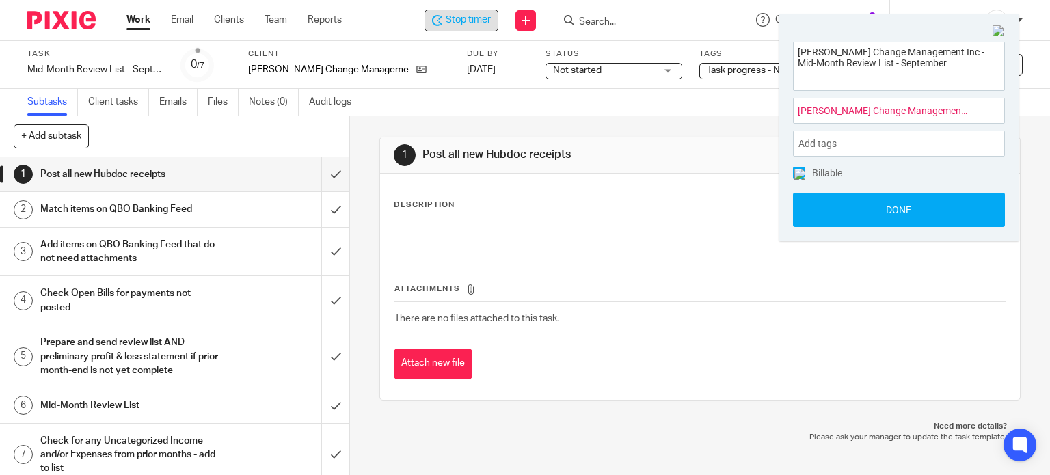
click at [864, 183] on div "Billable Done" at bounding box center [899, 197] width 212 height 60
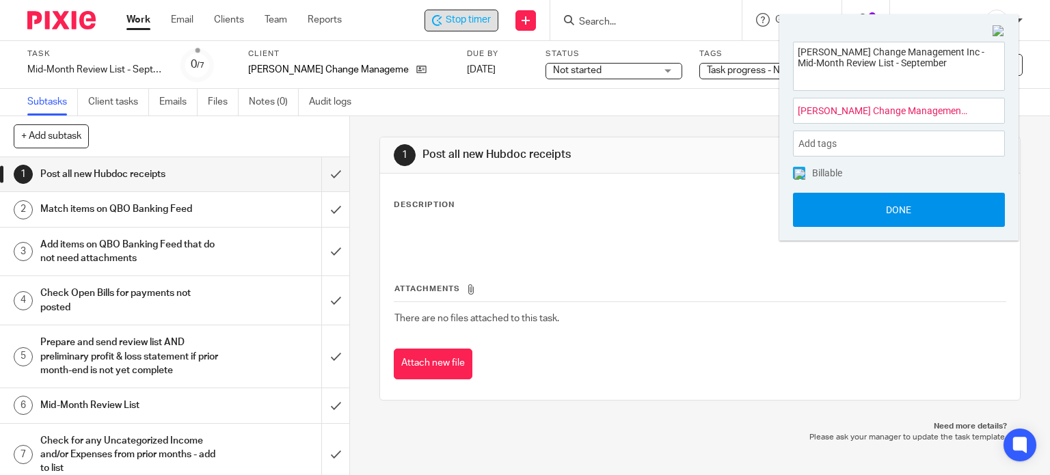
click at [877, 204] on button "Done" at bounding box center [899, 210] width 212 height 34
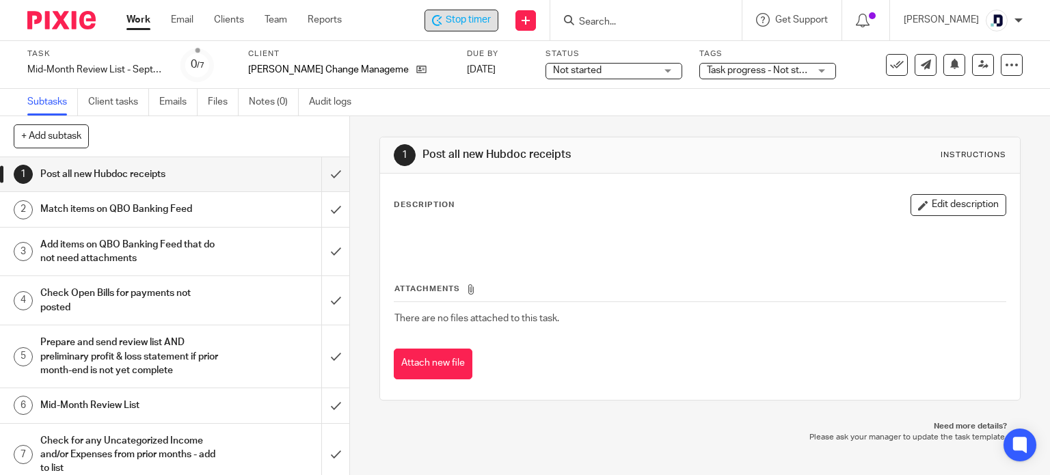
click at [615, 21] on input "Search" at bounding box center [639, 22] width 123 height 12
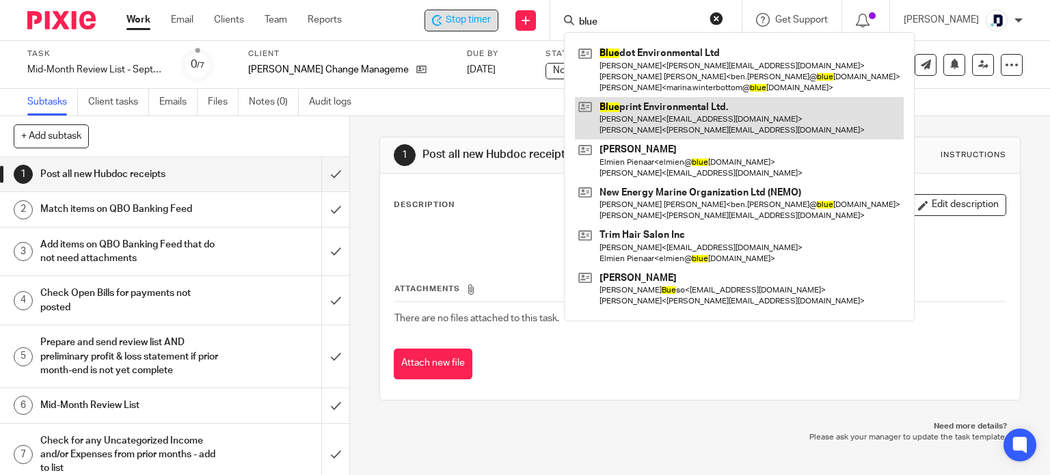
type input "blue"
click at [648, 114] on link at bounding box center [739, 118] width 329 height 42
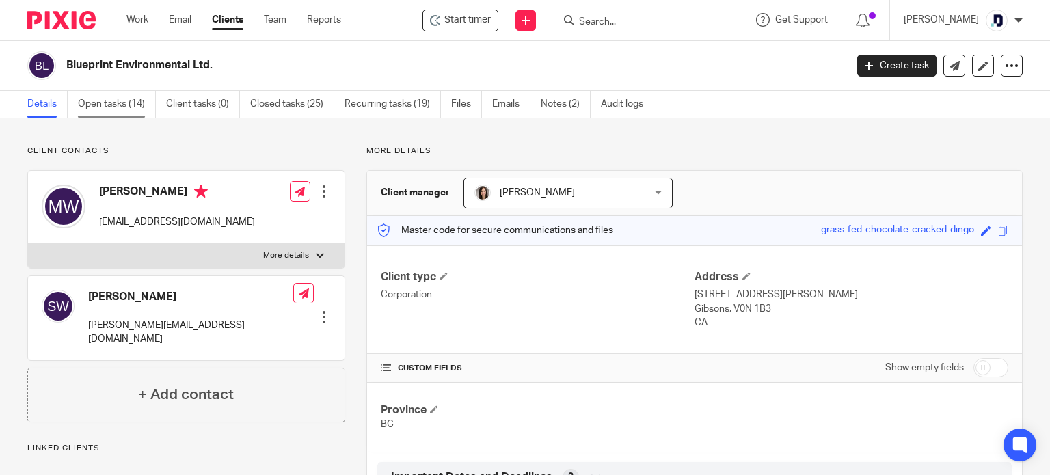
click at [140, 104] on link "Open tasks (14)" at bounding box center [117, 104] width 78 height 27
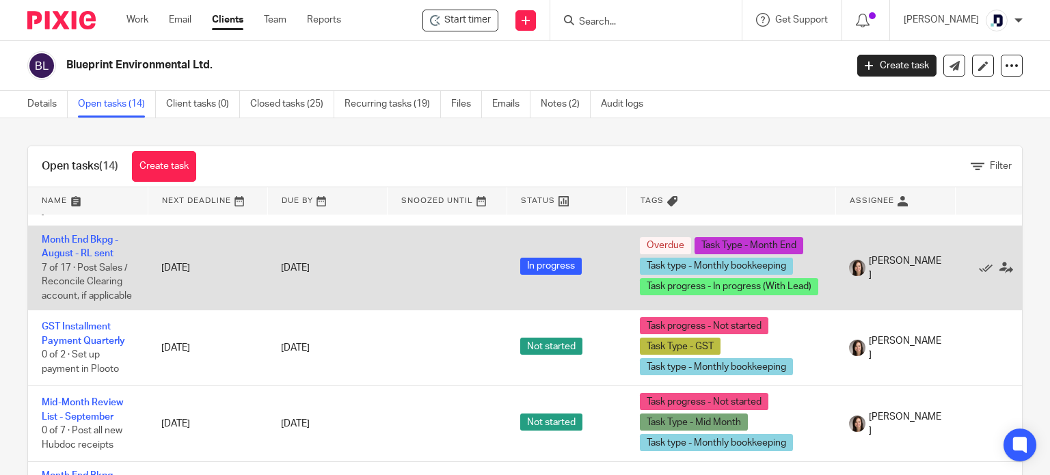
scroll to position [1018, 0]
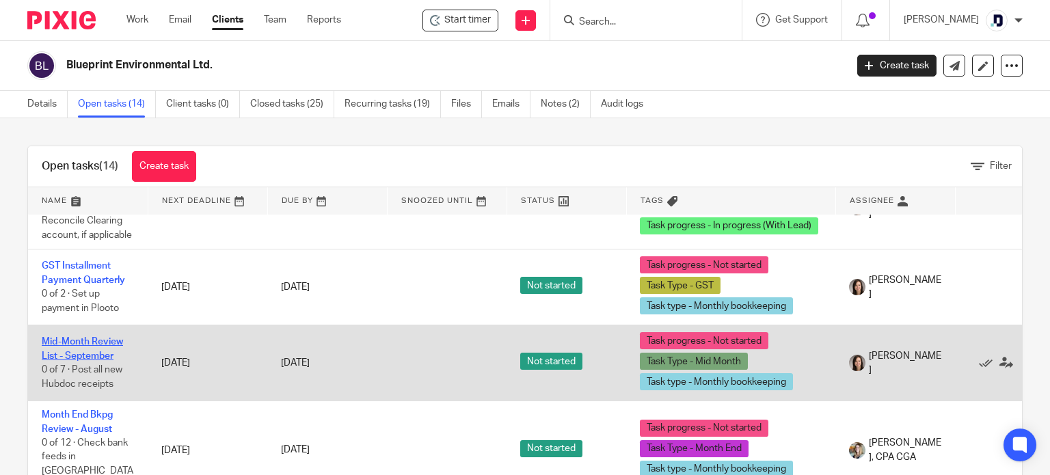
click at [96, 352] on link "Mid-Month Review List - September" at bounding box center [82, 348] width 81 height 23
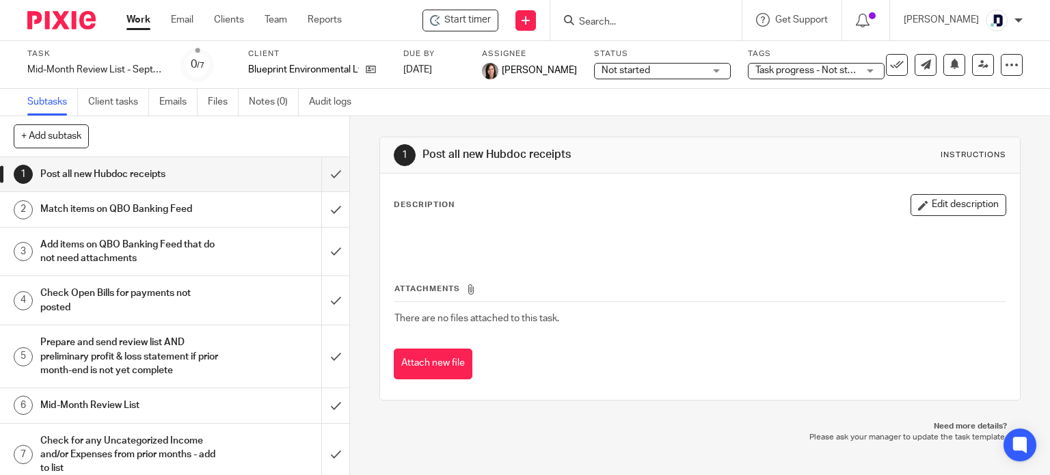
click at [713, 72] on div "Not started Not started" at bounding box center [662, 71] width 137 height 16
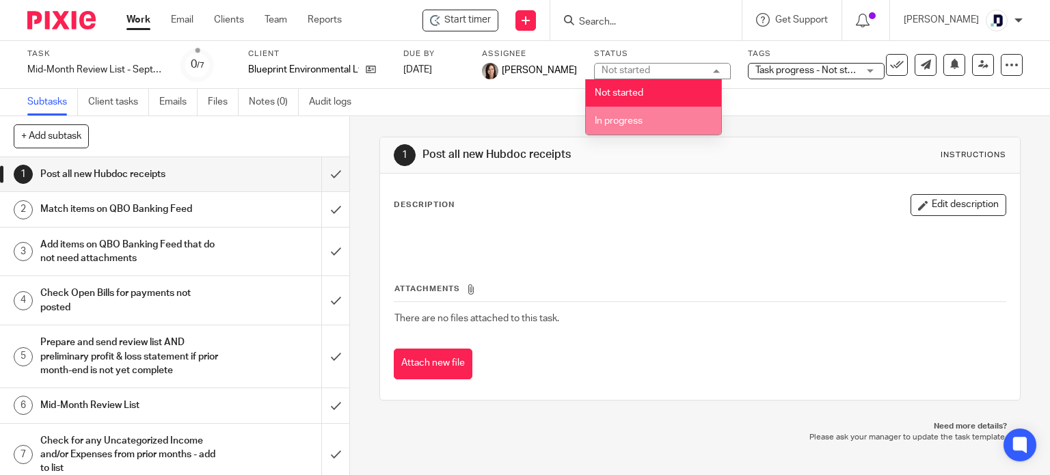
click at [666, 113] on li "In progress" at bounding box center [653, 121] width 135 height 28
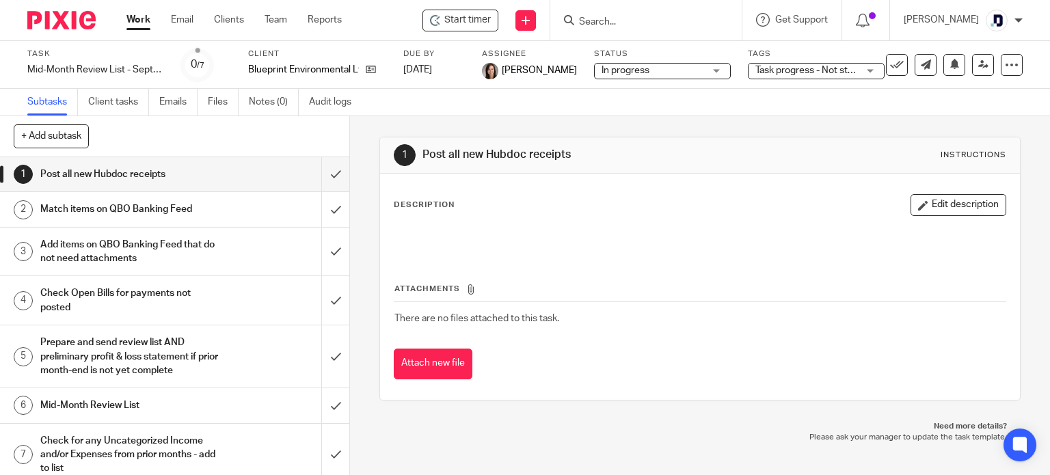
click at [793, 72] on span "Task progress - Not started + 2" at bounding box center [821, 71] width 130 height 10
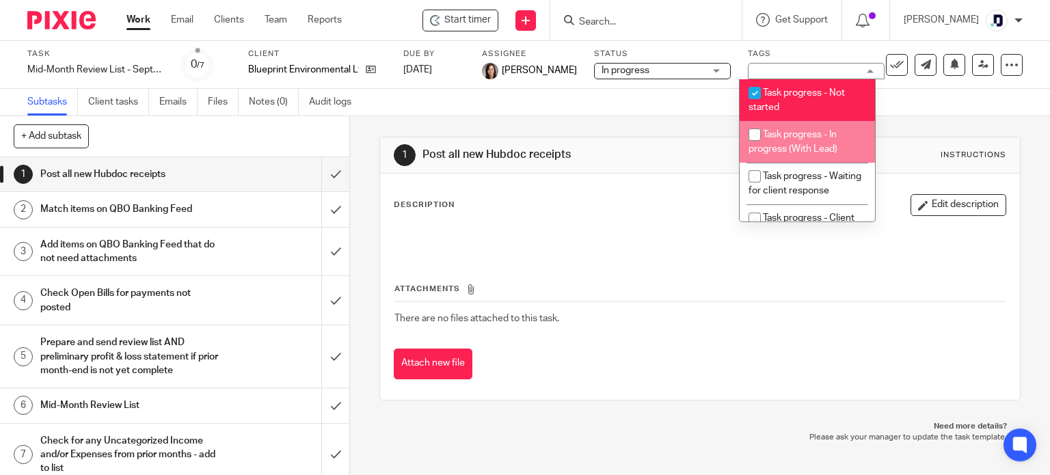
click at [798, 136] on span "Task progress - In progress (With Lead)" at bounding box center [793, 142] width 89 height 24
checkbox input "true"
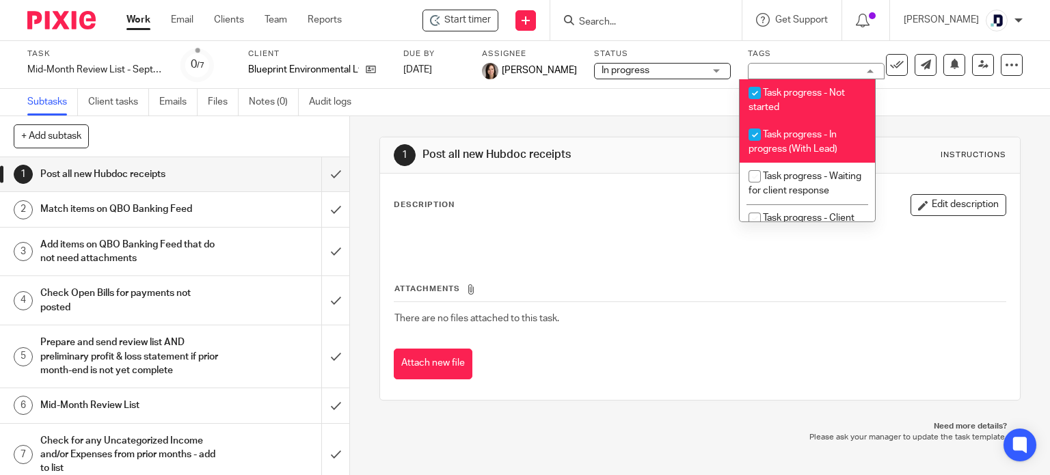
click at [763, 96] on input "checkbox" at bounding box center [755, 93] width 26 height 26
checkbox input "false"
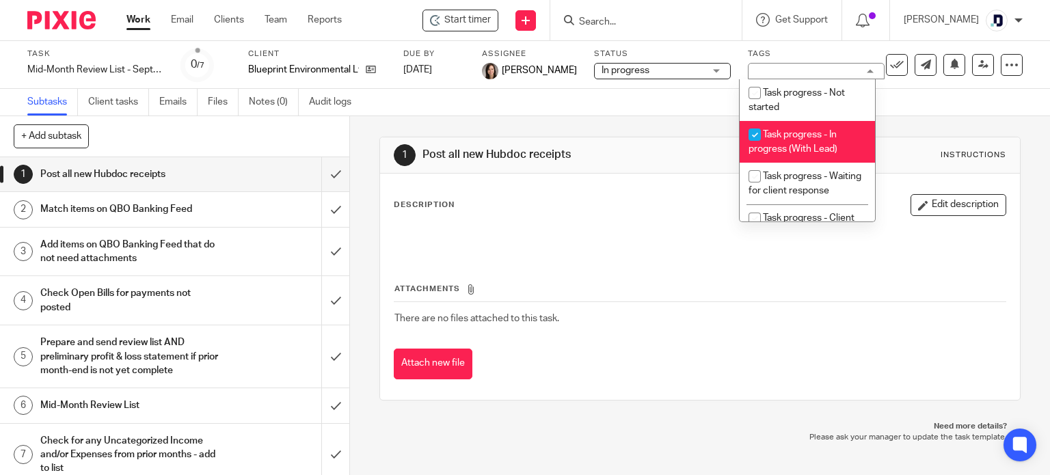
click at [596, 109] on div "Subtasks Client tasks Emails Files Notes (0) Audit logs" at bounding box center [525, 102] width 1050 height 27
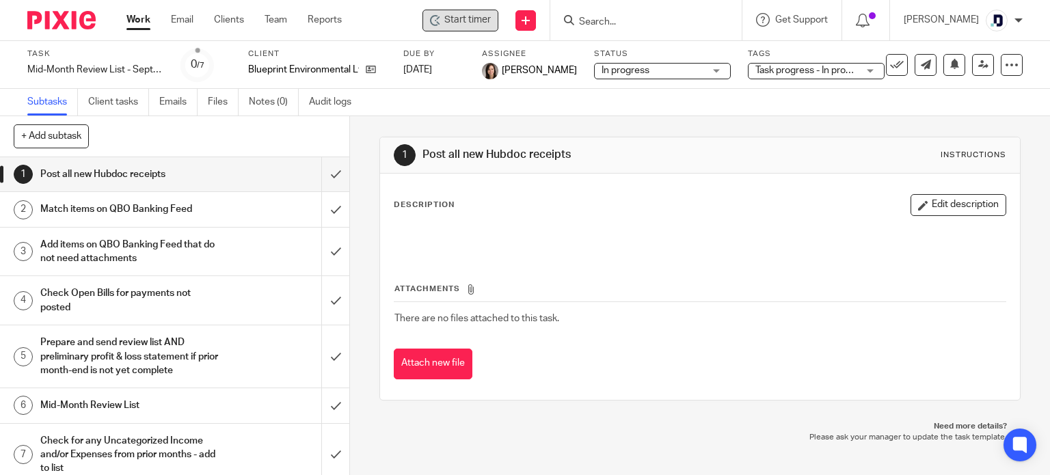
click at [458, 22] on span "Start timer" at bounding box center [468, 20] width 47 height 14
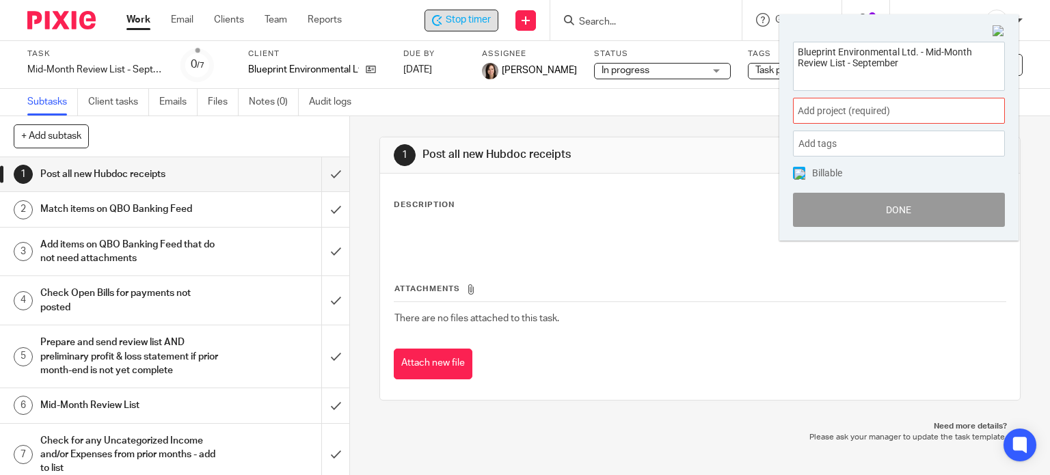
click at [845, 111] on span "Add project (required) :" at bounding box center [884, 111] width 172 height 14
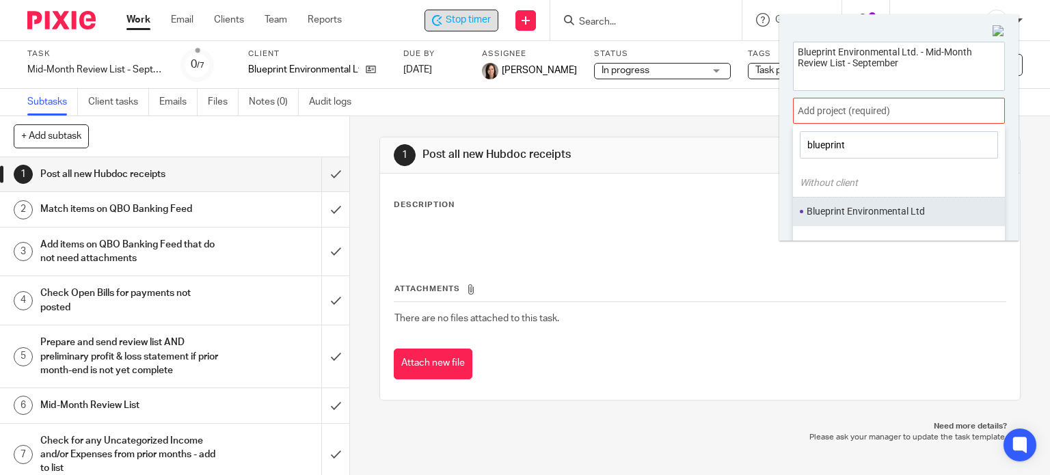
type input "blueprint"
click at [873, 217] on li "Blueprint Environmental Ltd" at bounding box center [896, 211] width 178 height 14
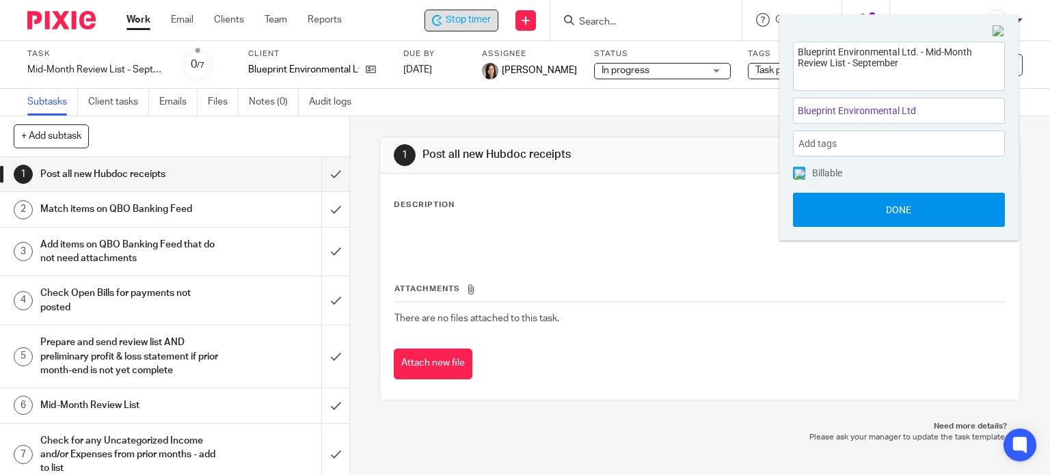
click at [889, 211] on button "Done" at bounding box center [899, 210] width 212 height 34
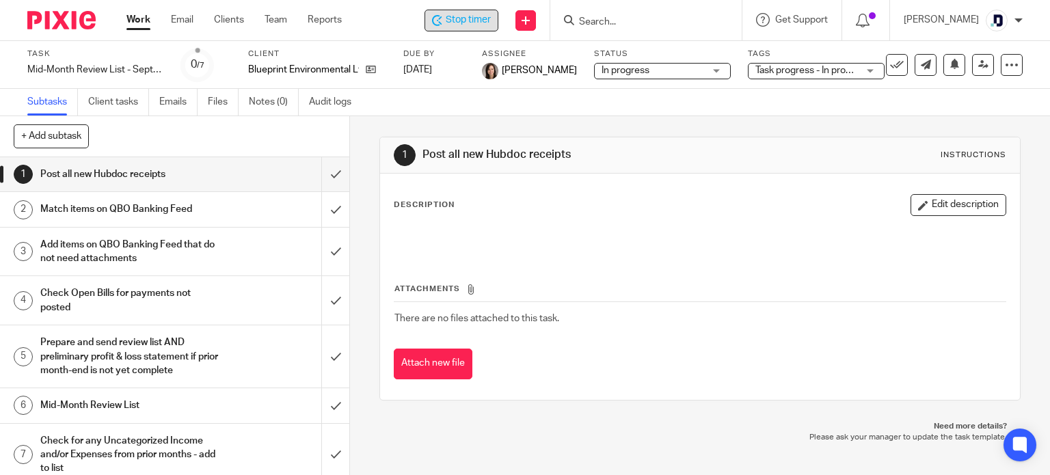
drag, startPoint x: 889, startPoint y: 211, endPoint x: 1008, endPoint y: 304, distance: 151.5
click at [1008, 304] on div "1 Post all new Hubdoc receipts Instructions Description Edit description Attach…" at bounding box center [700, 295] width 700 height 359
click at [325, 171] on input "submit" at bounding box center [174, 174] width 349 height 34
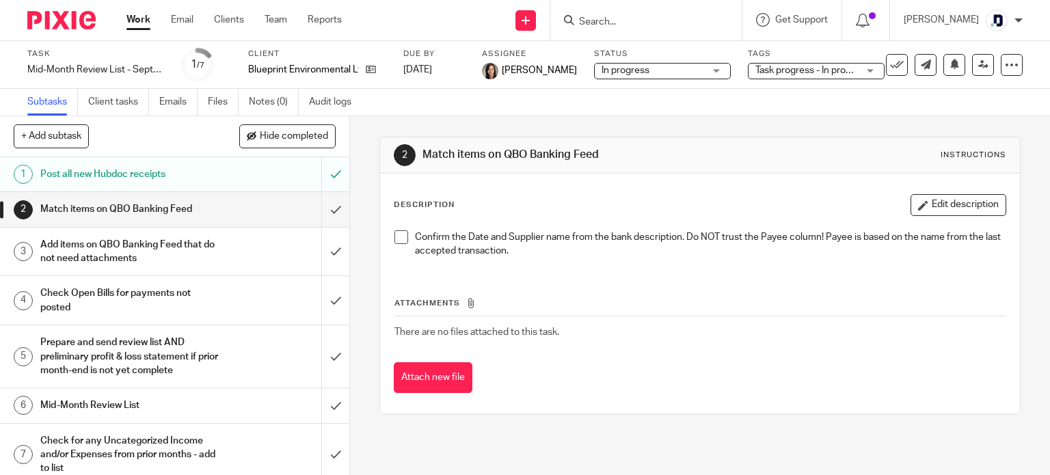
click at [327, 215] on input "submit" at bounding box center [174, 209] width 349 height 34
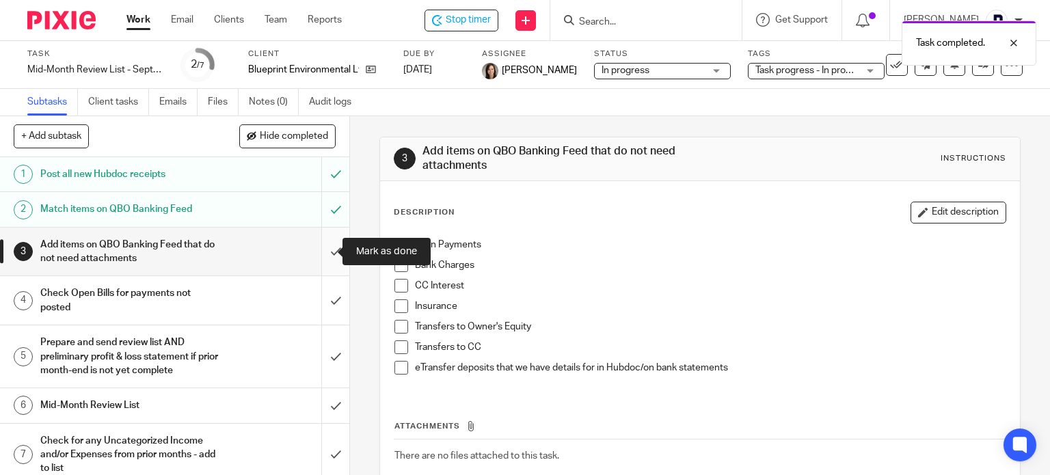
click at [316, 258] on input "submit" at bounding box center [174, 252] width 349 height 49
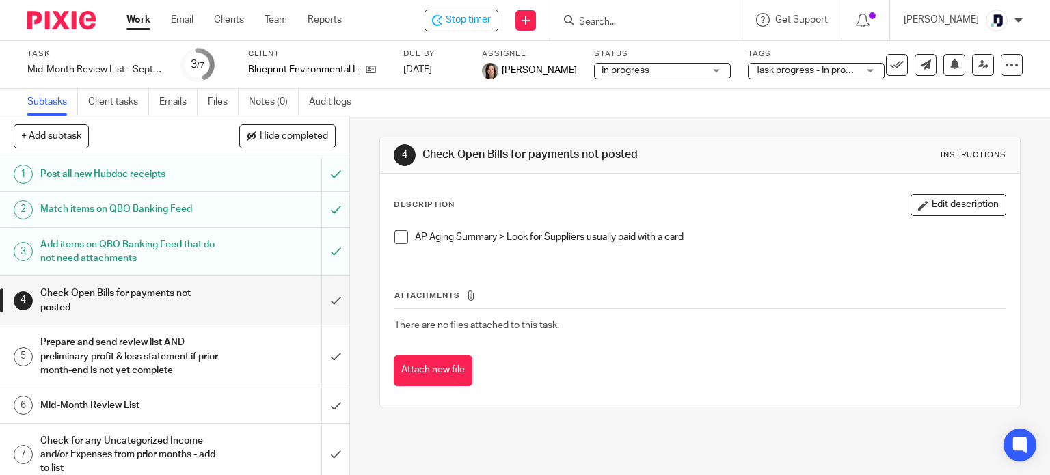
click at [193, 365] on h1 "Prepare and send review list AND preliminary profit & loss statement if prior m…" at bounding box center [129, 356] width 178 height 49
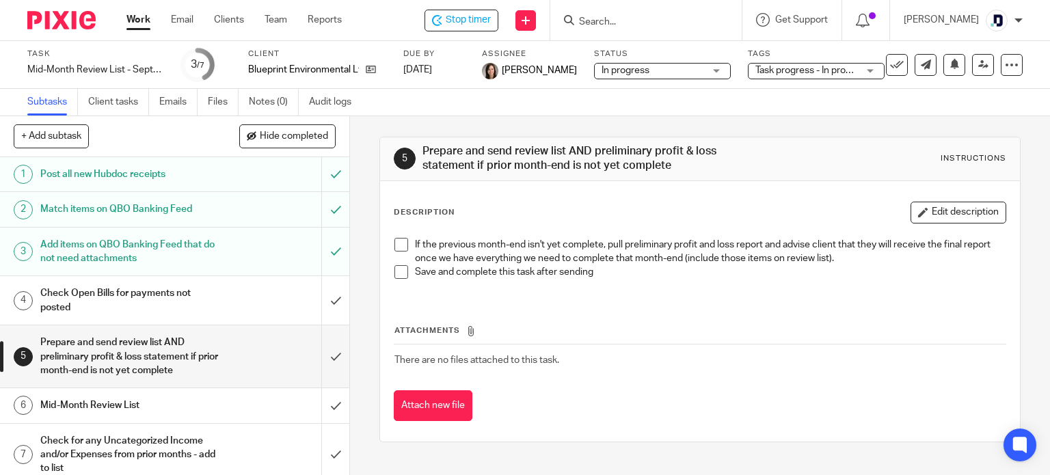
drag, startPoint x: 0, startPoint y: 0, endPoint x: 183, endPoint y: 412, distance: 450.4
click at [183, 412] on h1 "Mid-Month Review List" at bounding box center [129, 405] width 178 height 21
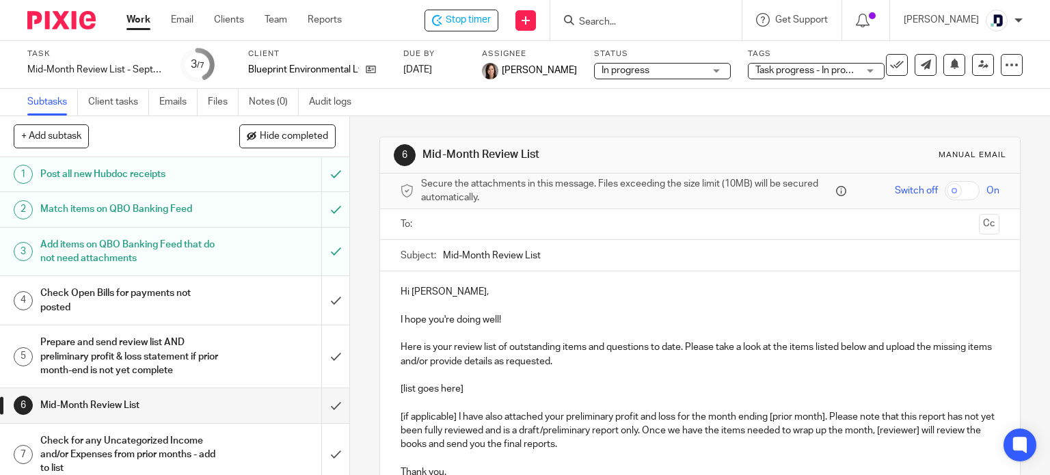
click at [587, 259] on input "Mid-Month Review List" at bounding box center [721, 255] width 557 height 31
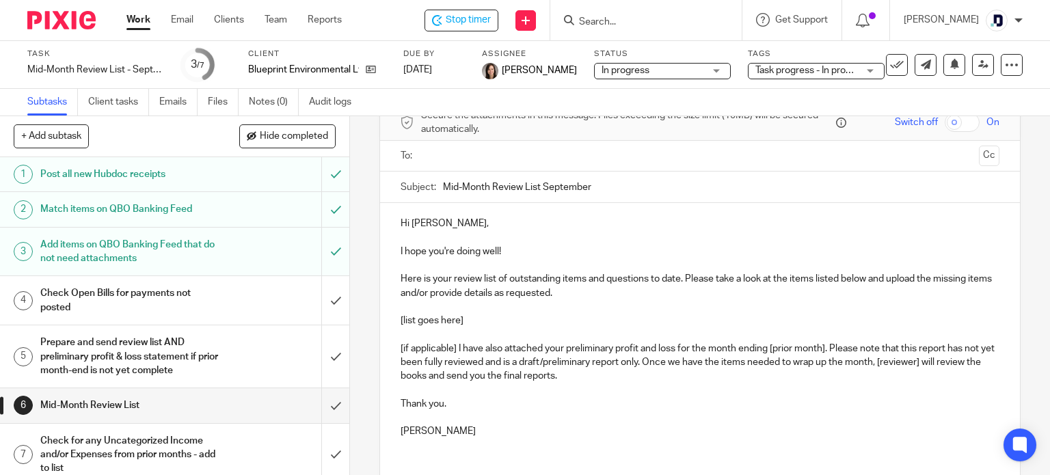
scroll to position [137, 0]
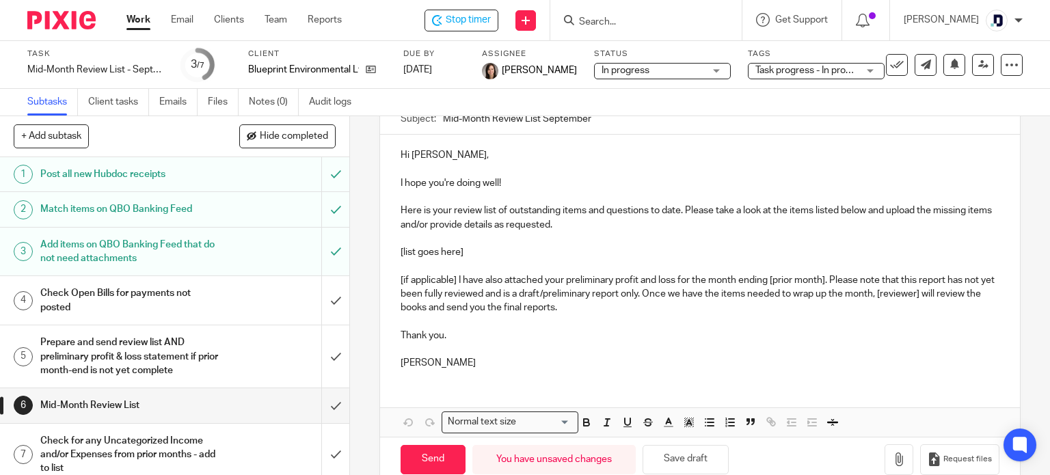
type input "Mid-Month Review List September"
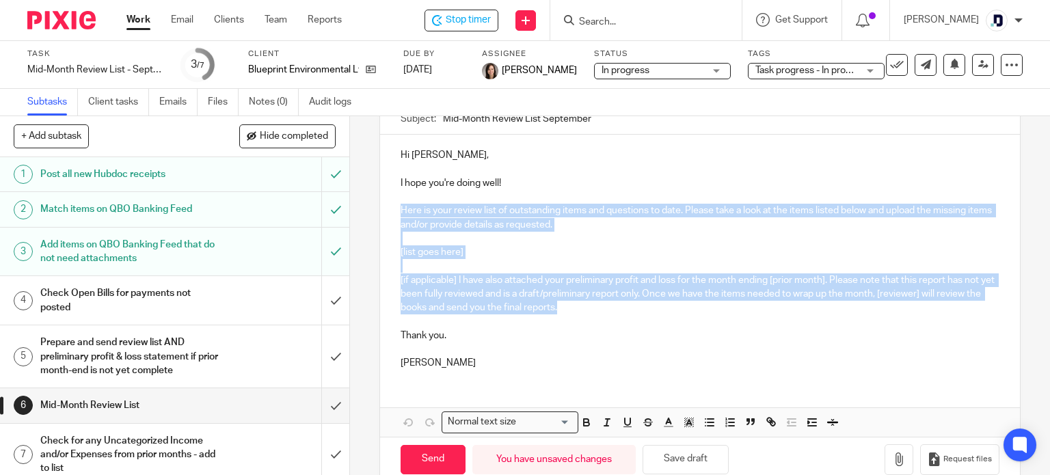
drag, startPoint x: 602, startPoint y: 314, endPoint x: 393, endPoint y: 216, distance: 231.0
click at [393, 216] on div "Hi [PERSON_NAME], I hope you're doing well! Here is your review list of outstan…" at bounding box center [700, 258] width 641 height 246
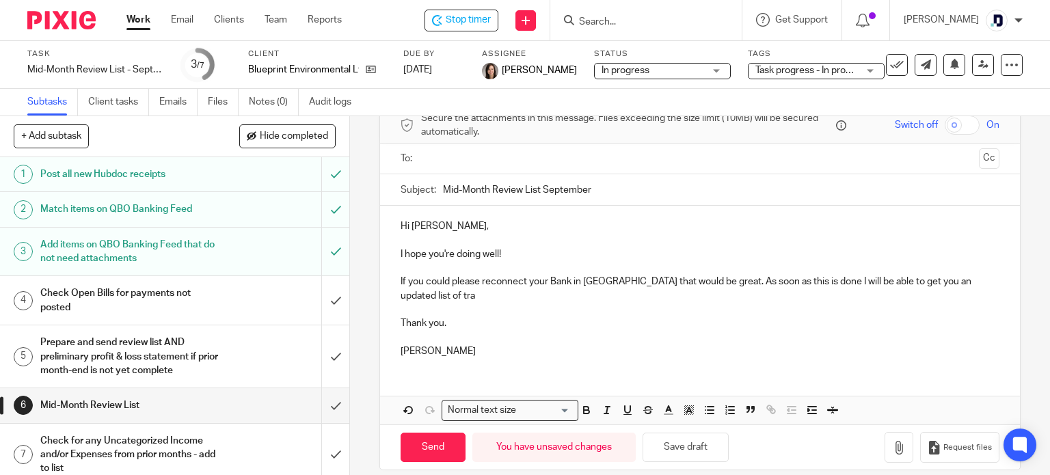
scroll to position [79, 0]
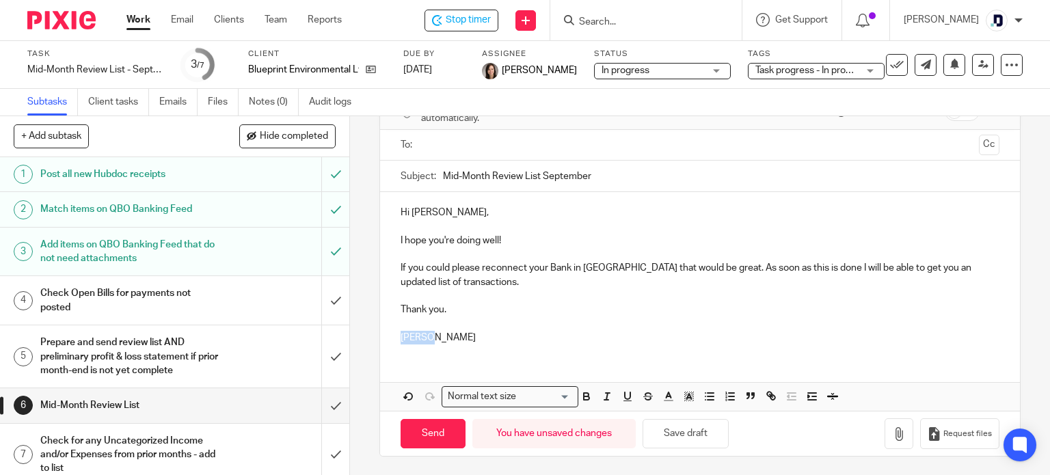
drag, startPoint x: 438, startPoint y: 338, endPoint x: 396, endPoint y: 340, distance: 41.8
click at [401, 340] on p "[PERSON_NAME]" at bounding box center [701, 338] width 600 height 14
click at [680, 431] on button "Save draft" at bounding box center [686, 433] width 86 height 29
click at [680, 430] on button "Save draft" at bounding box center [686, 433] width 86 height 29
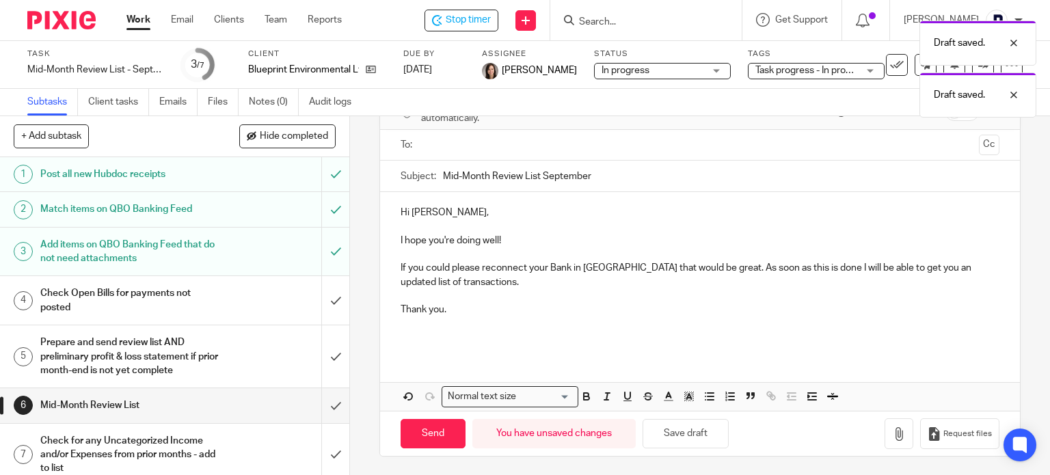
scroll to position [10, 0]
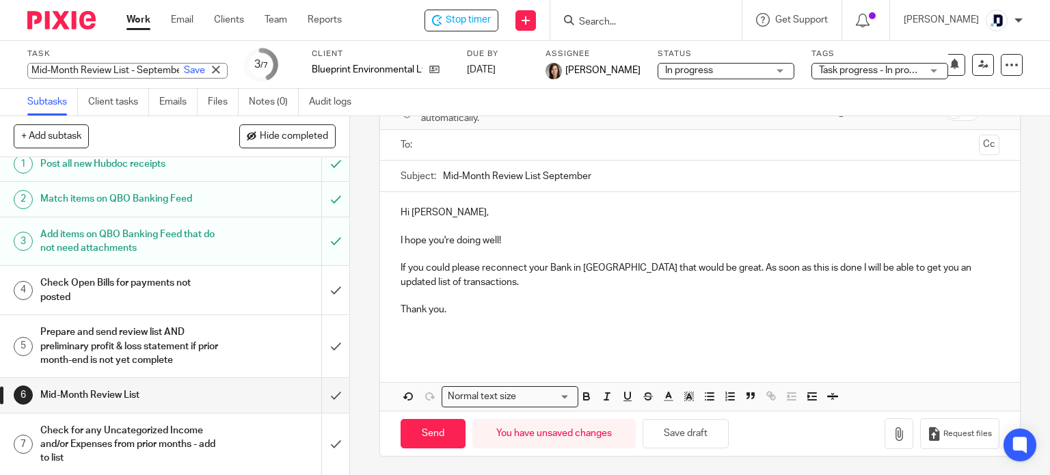
click at [150, 69] on div "Mid-Month Review List - September Save Mid-Month Review List - September" at bounding box center [127, 71] width 200 height 16
click at [148, 65] on input "Mid-Month Review List - September" at bounding box center [127, 71] width 200 height 16
type input "Mid-Month Review List - September - Review list wrote and waiting to be sent."
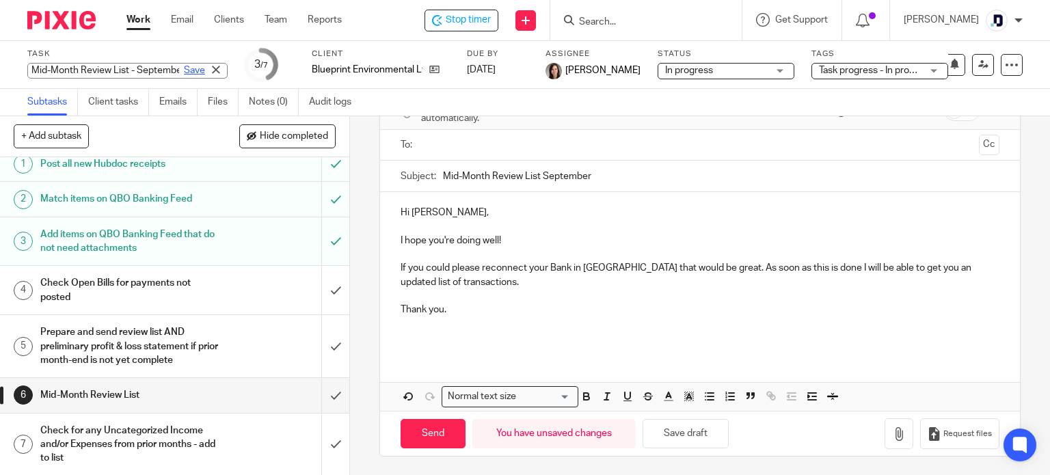
click at [184, 67] on link "Save" at bounding box center [194, 71] width 21 height 14
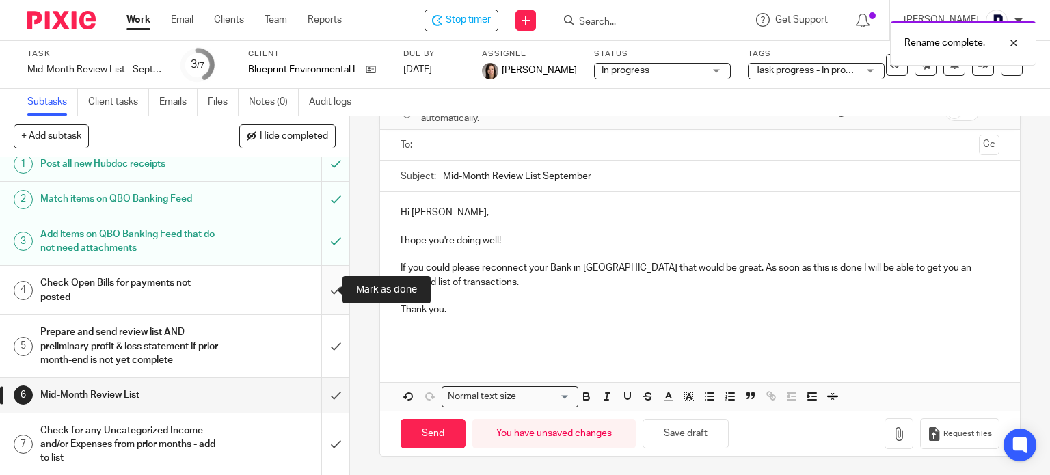
click at [317, 292] on input "submit" at bounding box center [174, 290] width 349 height 49
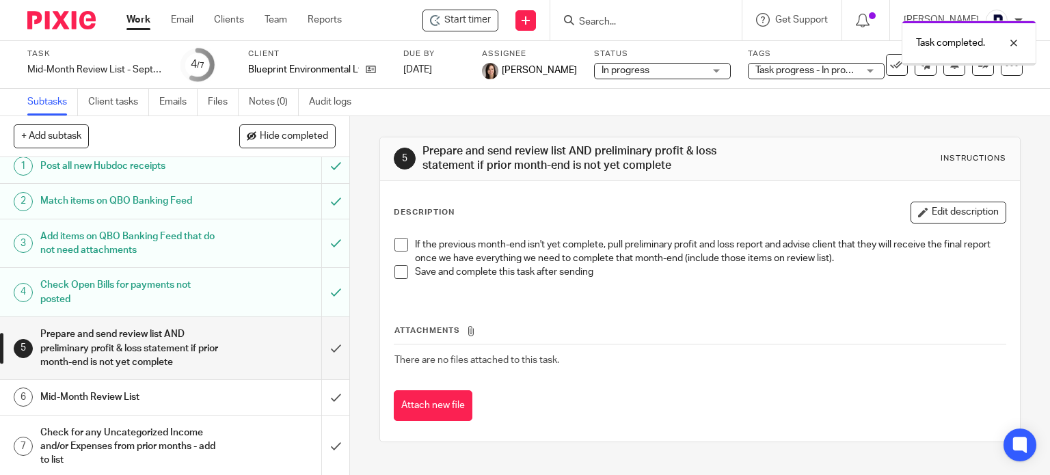
scroll to position [10, 0]
click at [230, 385] on div "Mid-Month Review List" at bounding box center [173, 395] width 267 height 21
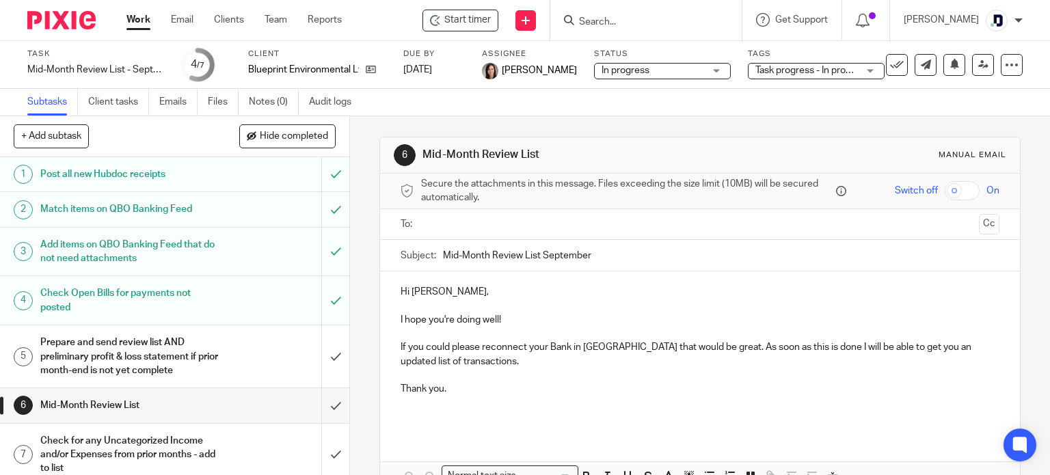
click at [143, 17] on link "Work" at bounding box center [139, 20] width 24 height 14
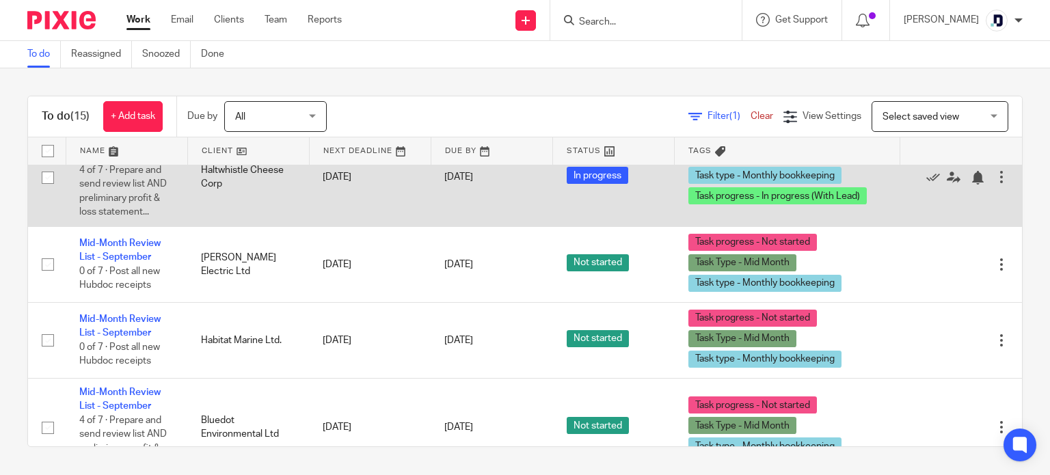
scroll to position [889, 0]
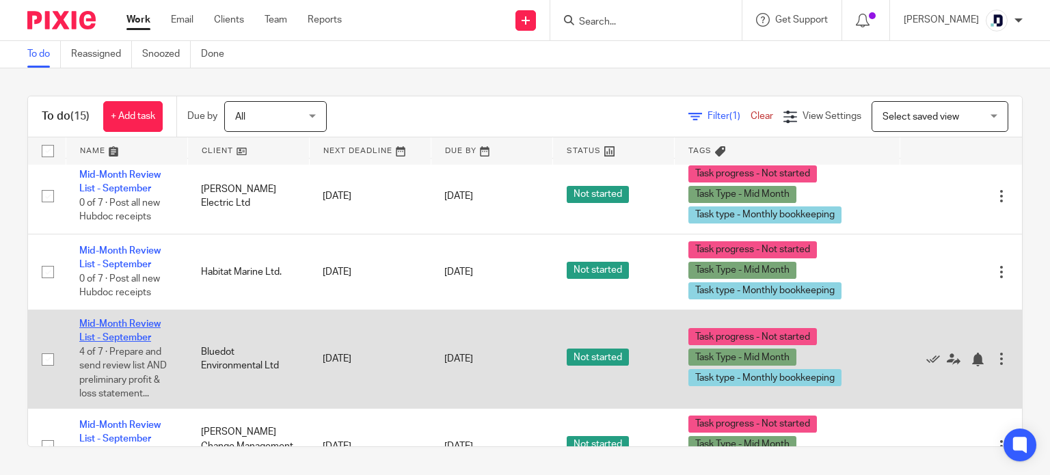
click at [116, 319] on link "Mid-Month Review List - September" at bounding box center [119, 330] width 81 height 23
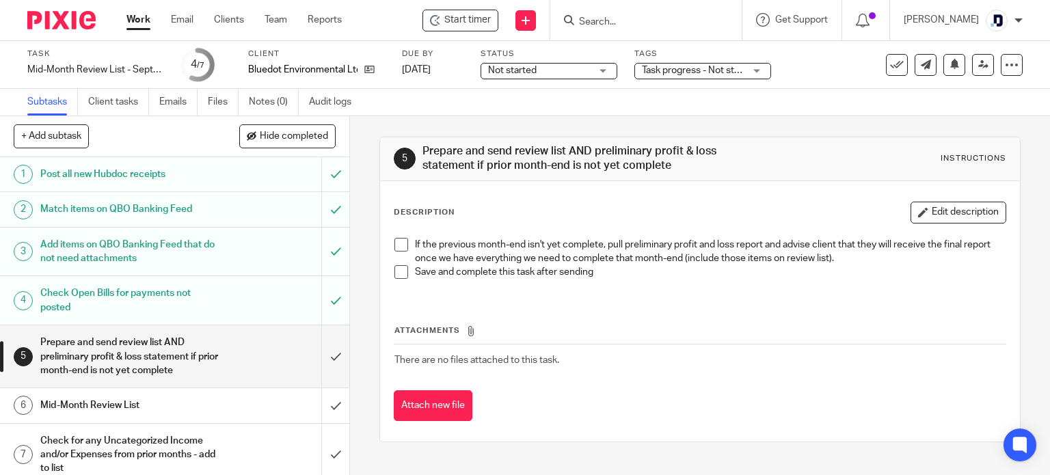
click at [595, 66] on div "Not started Not started" at bounding box center [549, 71] width 137 height 16
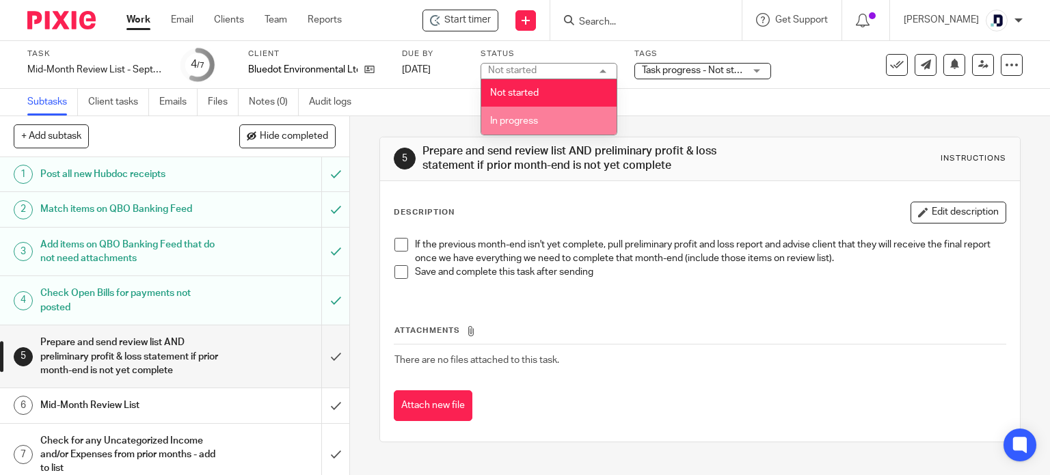
click at [550, 115] on li "In progress" at bounding box center [548, 121] width 135 height 28
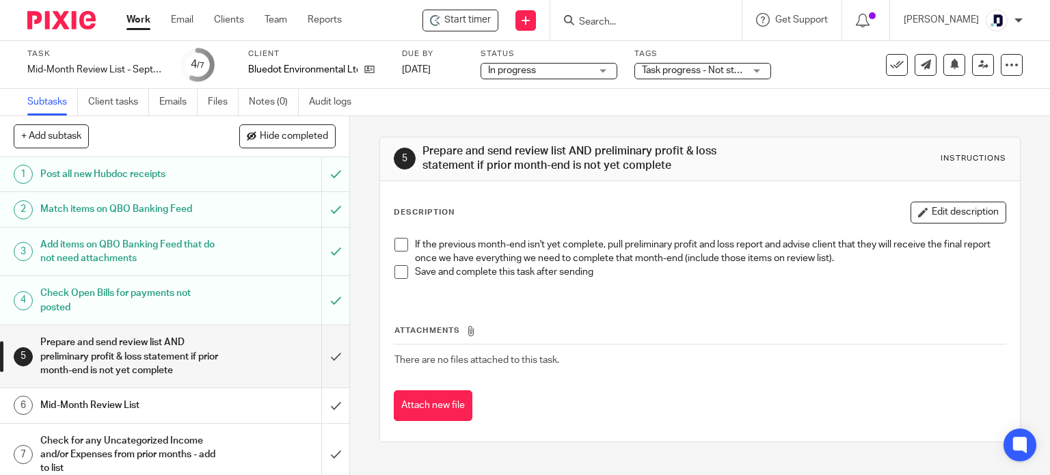
click at [749, 72] on div "Task progress - Not started + 2" at bounding box center [703, 71] width 137 height 16
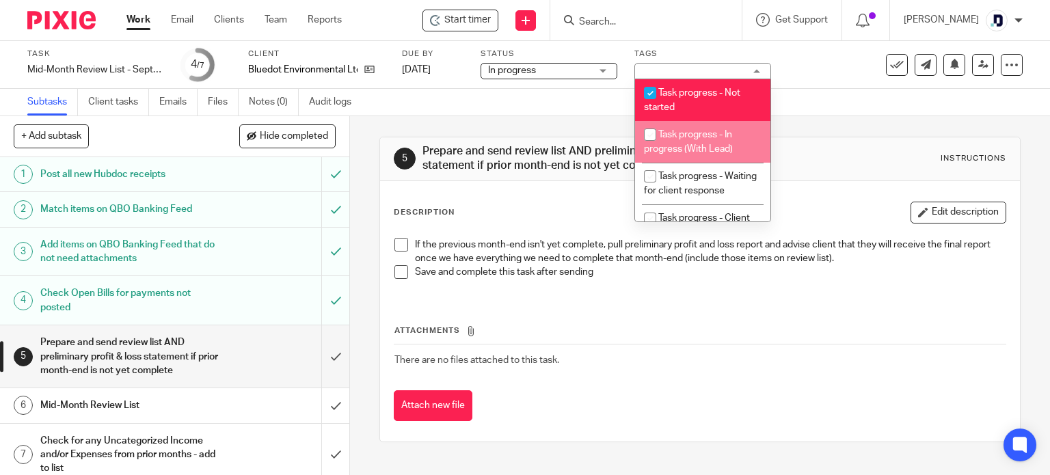
click at [732, 131] on span "Task progress - In progress (With Lead)" at bounding box center [688, 142] width 89 height 24
checkbox input "true"
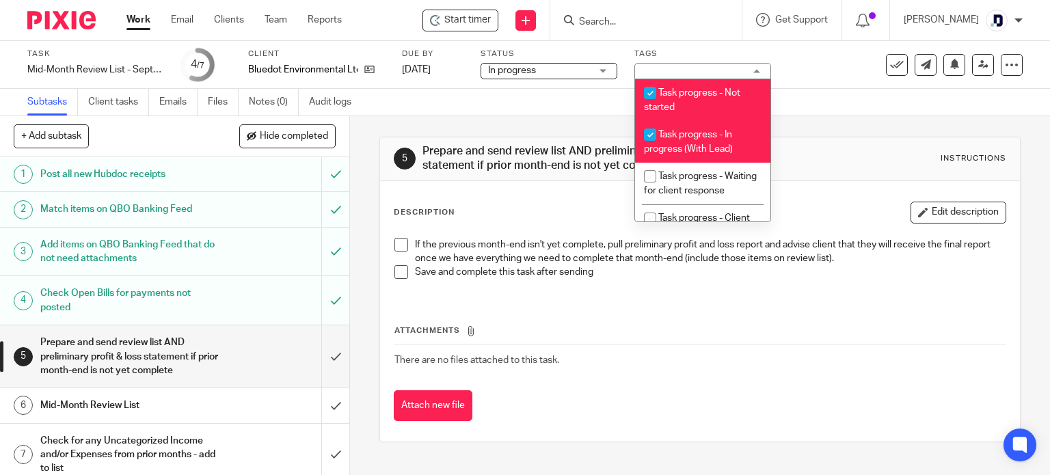
click at [648, 92] on input "checkbox" at bounding box center [650, 93] width 26 height 26
checkbox input "false"
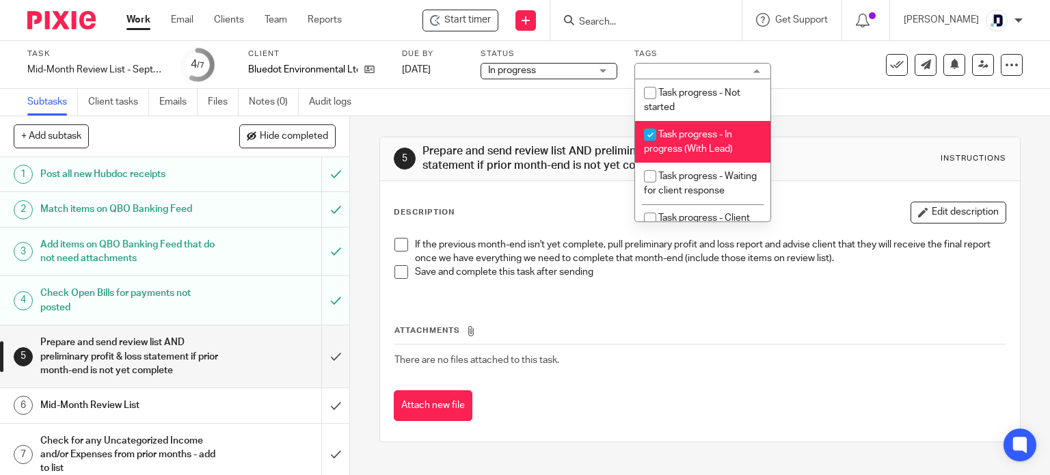
click at [145, 399] on h1 "Mid-Month Review List" at bounding box center [129, 405] width 178 height 21
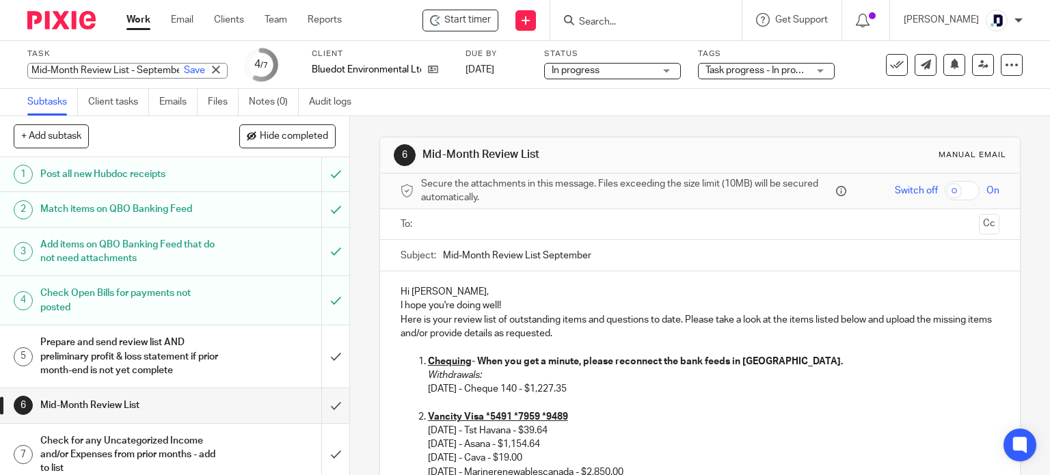
click at [153, 73] on div "Mid-Month Review List - September Save Mid-Month Review List - September" at bounding box center [127, 71] width 200 height 16
click at [144, 69] on input "Mid-Month Review List - September" at bounding box center [127, 71] width 200 height 16
click at [150, 69] on input "Mid-Month Review List - September" at bounding box center [127, 71] width 200 height 16
type input "Mid-Month Review List - September RL wrote, waiting to be sent"
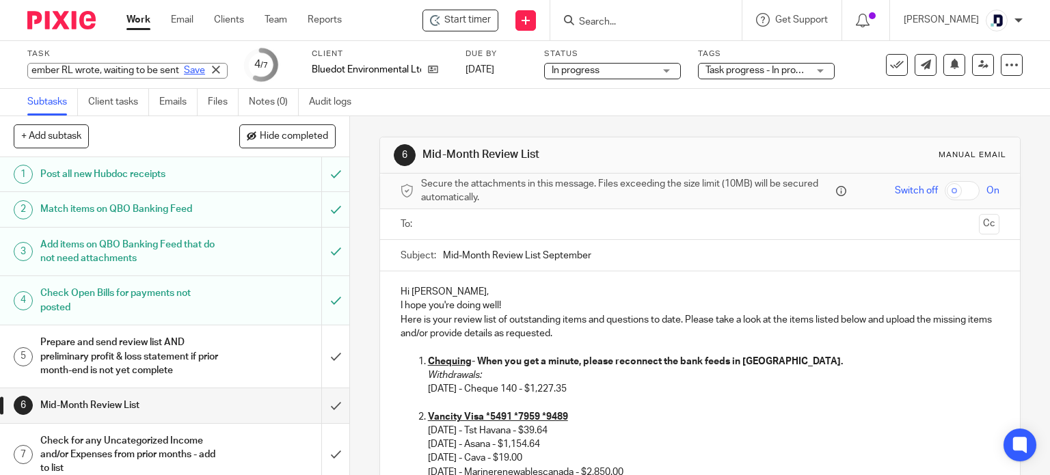
scroll to position [0, 0]
click at [184, 69] on link "Save" at bounding box center [194, 71] width 21 height 14
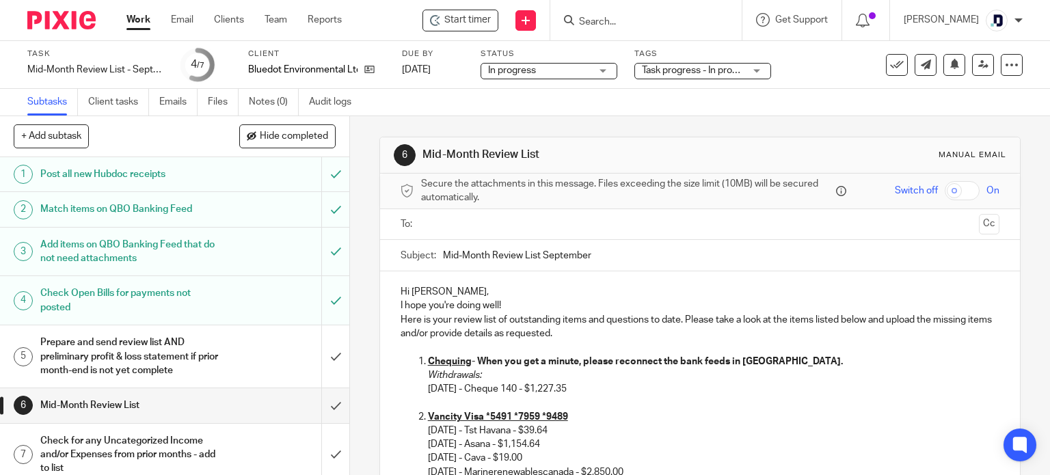
click at [130, 18] on link "Work" at bounding box center [139, 20] width 24 height 14
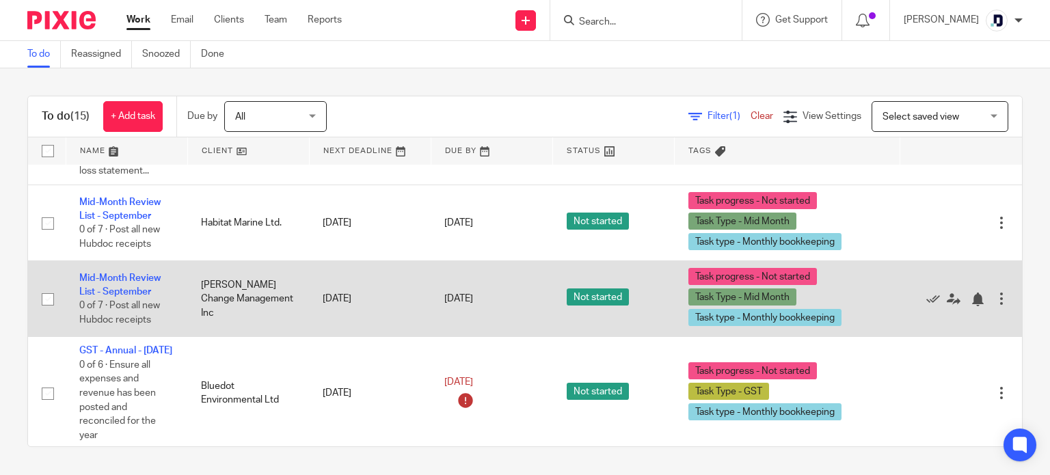
scroll to position [1085, 0]
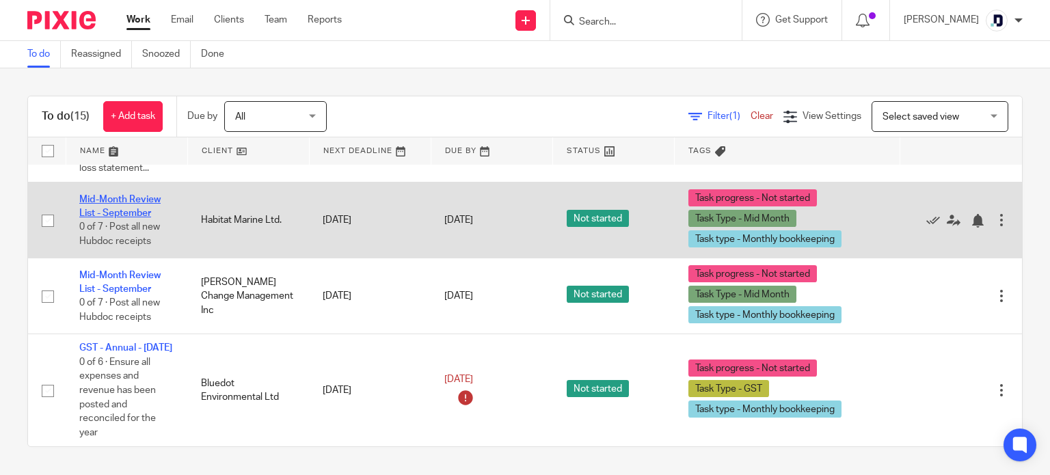
click at [98, 195] on link "Mid-Month Review List - September" at bounding box center [119, 206] width 81 height 23
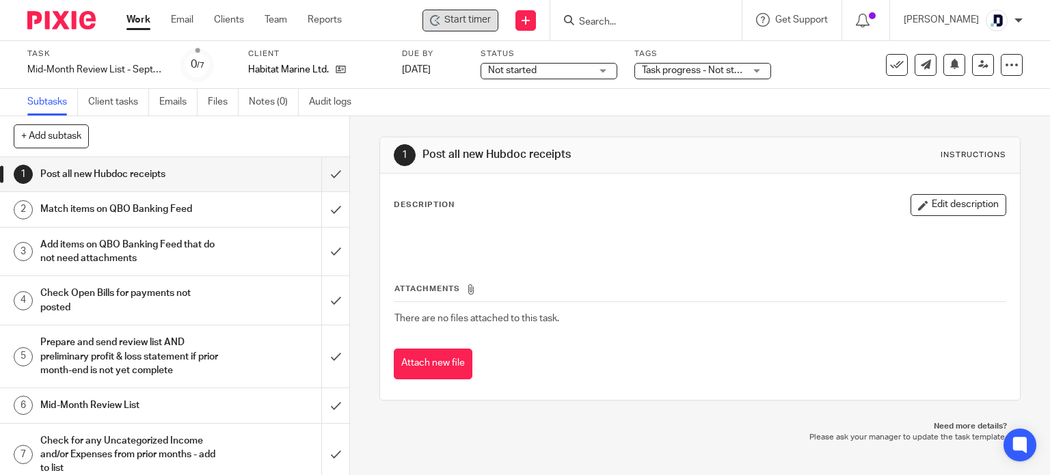
click at [457, 27] on div "Start timer" at bounding box center [461, 21] width 76 height 22
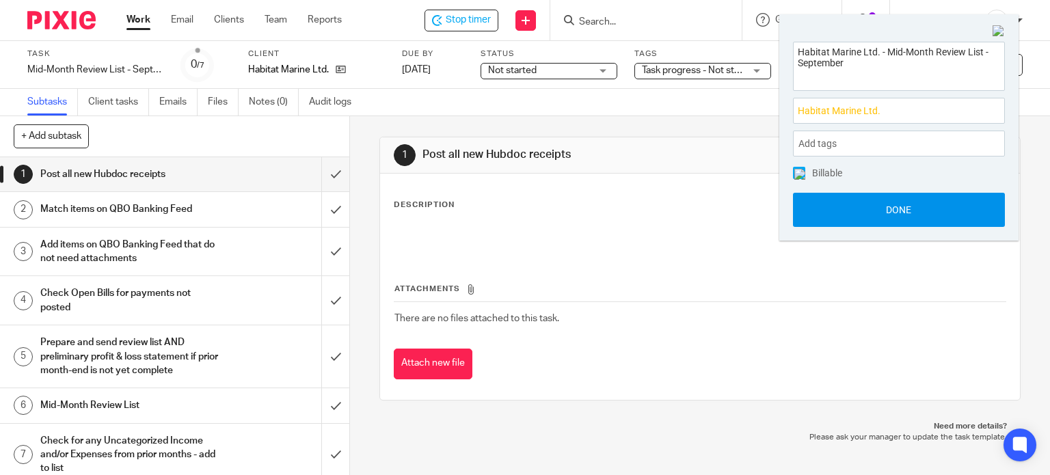
click at [909, 217] on button "Done" at bounding box center [899, 210] width 212 height 34
